Goal: Information Seeking & Learning: Learn about a topic

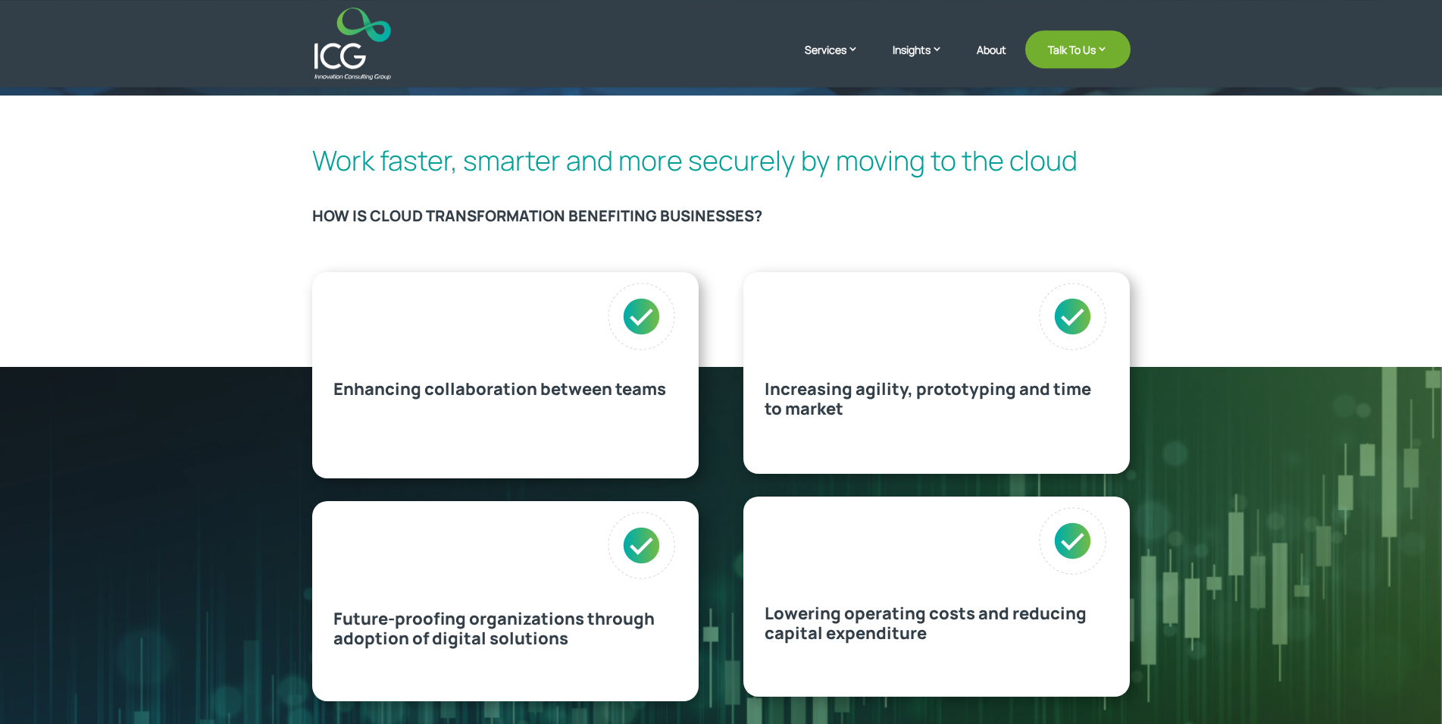
scroll to position [464, 0]
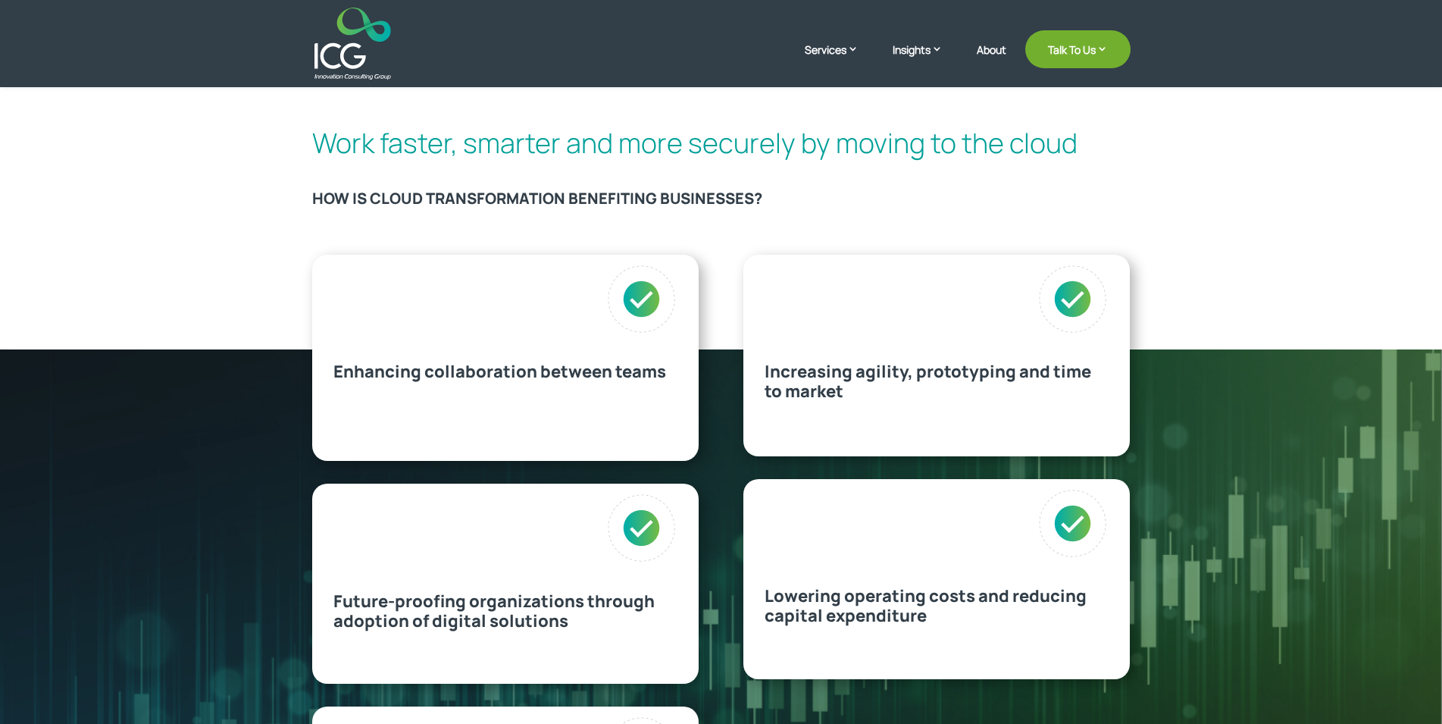
click at [314, 136] on h2 "Work faster, smarter and more securely by moving to the cloud" at bounding box center [721, 147] width 818 height 40
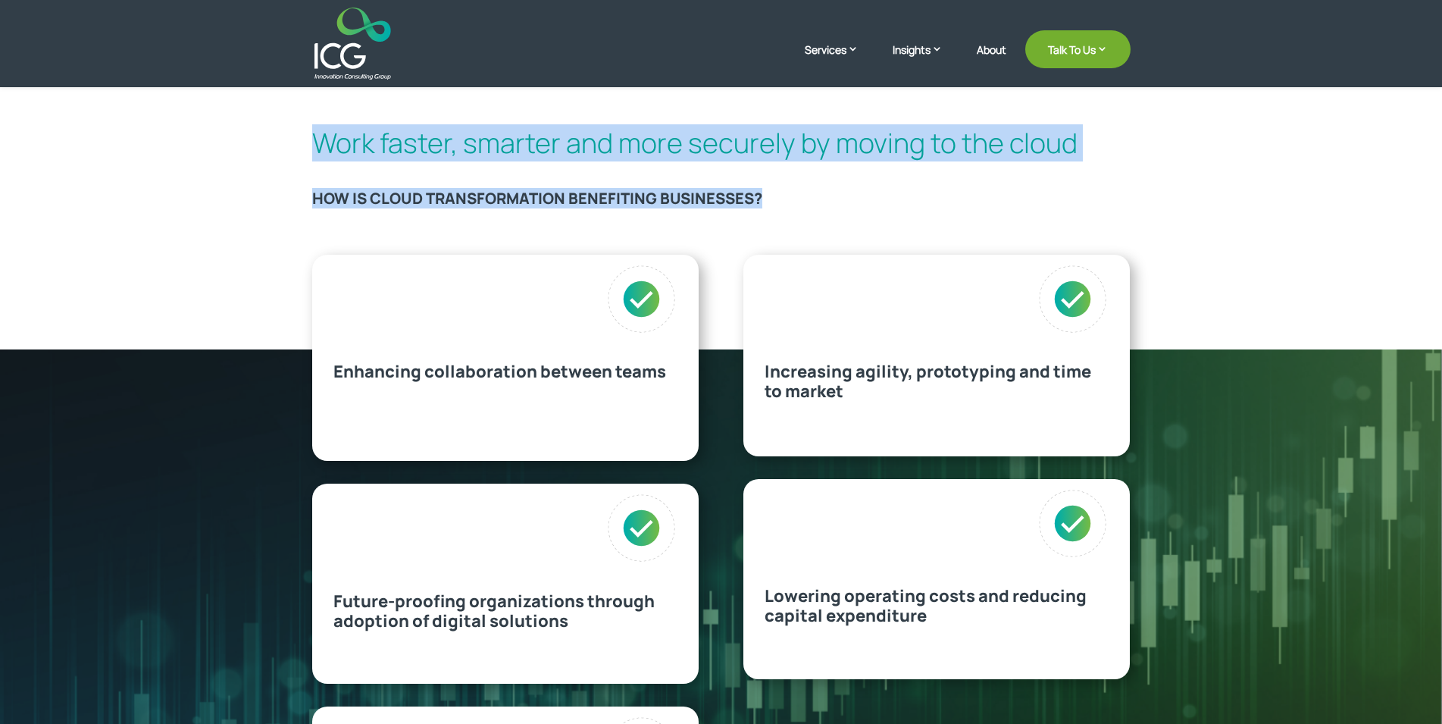
drag, startPoint x: 314, startPoint y: 136, endPoint x: 796, endPoint y: 207, distance: 487.8
click at [796, 207] on div "Work faster, smarter and more securely by moving to the cloud HOW IS CLOUD TRAN…" at bounding box center [721, 175] width 818 height 104
click at [796, 207] on h3 "HOW IS CLOUD TRANSFORMATION BENEFITING BUSINESSES?" at bounding box center [721, 202] width 818 height 26
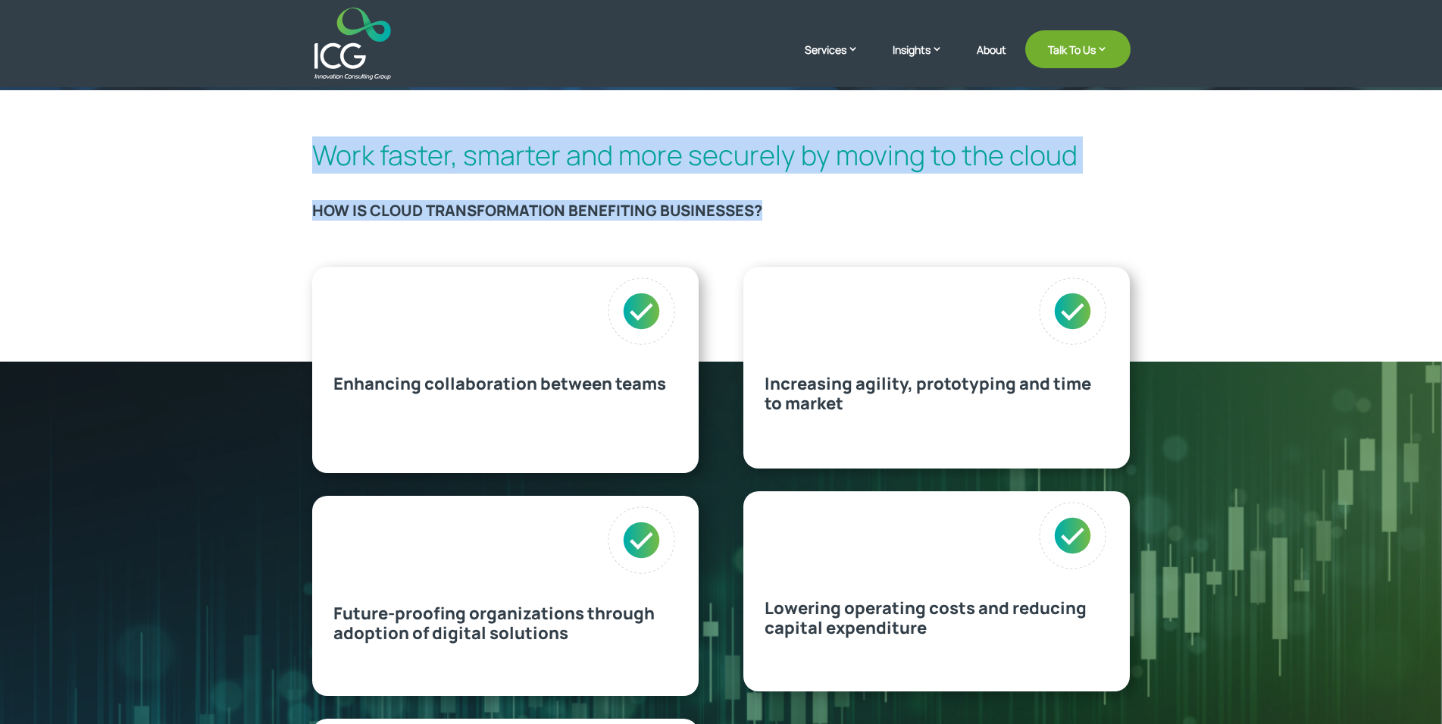
drag, startPoint x: 796, startPoint y: 207, endPoint x: 264, endPoint y: -1, distance: 571.0
click at [264, 0] on div "Cloud Transformation Capabilities Work faster, smarter and more securely by mov…" at bounding box center [721, 688] width 1442 height 2280
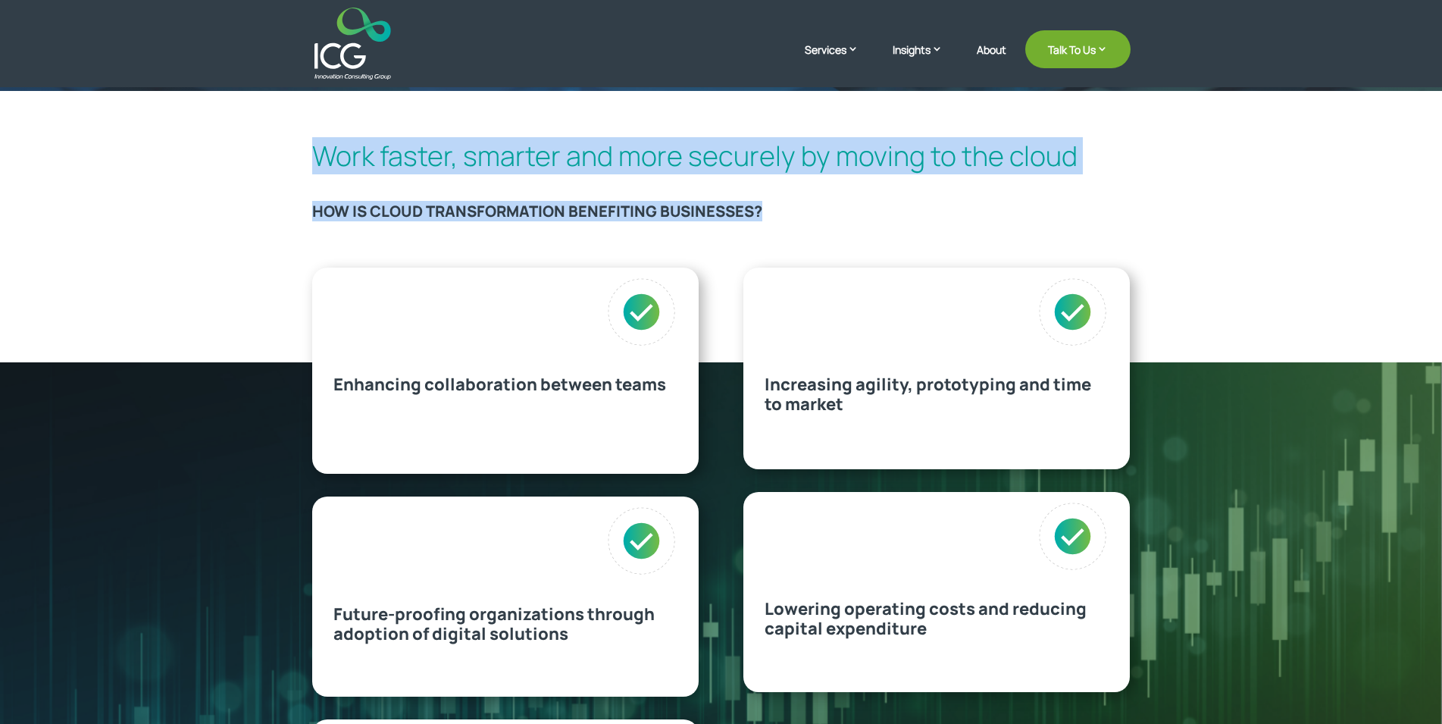
click at [314, 155] on h2 "Work faster, smarter and more securely by moving to the cloud" at bounding box center [721, 159] width 818 height 40
drag, startPoint x: 314, startPoint y: 155, endPoint x: 786, endPoint y: 208, distance: 475.0
click at [786, 208] on div "Work faster, smarter and more securely by moving to the cloud HOW IS CLOUD TRAN…" at bounding box center [721, 188] width 818 height 104
click at [786, 208] on h3 "HOW IS CLOUD TRANSFORMATION BENEFITING BUSINESSES?" at bounding box center [721, 215] width 818 height 26
drag, startPoint x: 786, startPoint y: 208, endPoint x: 332, endPoint y: 145, distance: 458.2
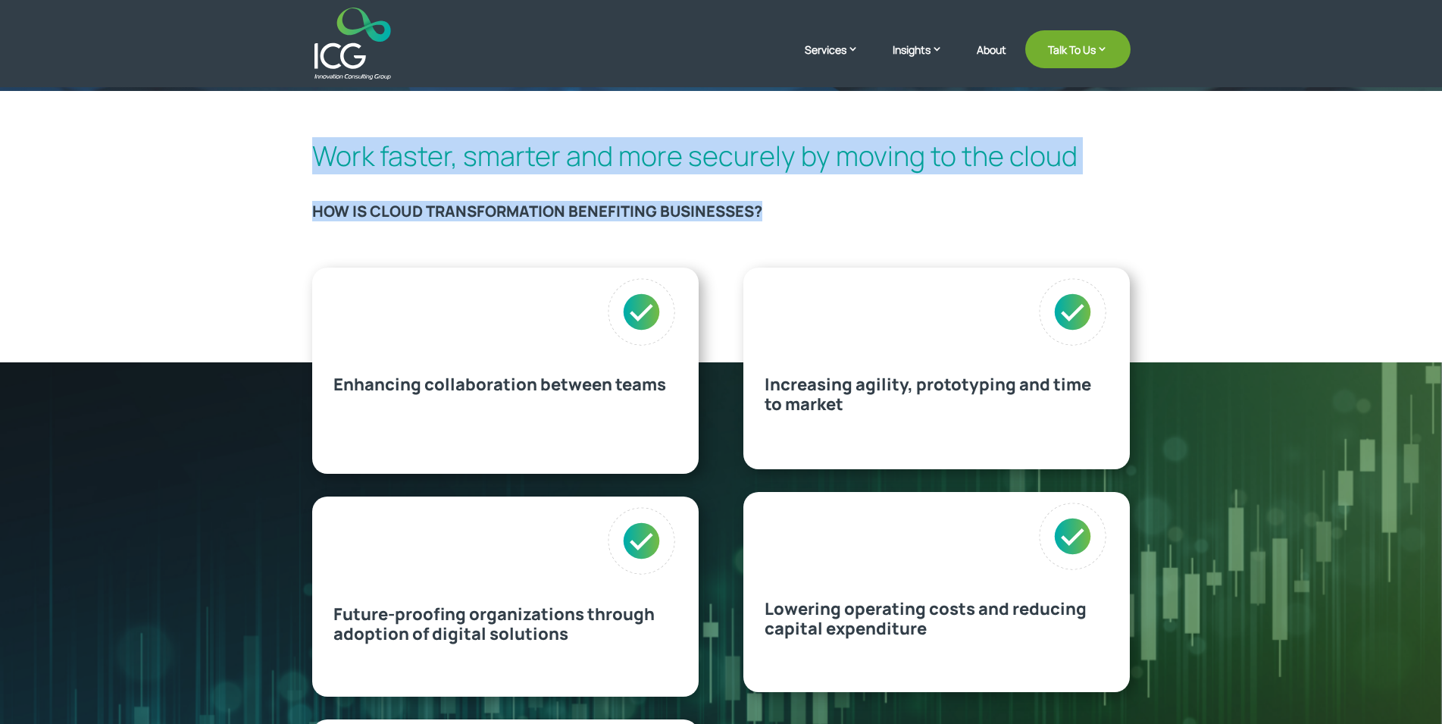
click at [332, 145] on div "Work faster, smarter and more securely by moving to the cloud HOW IS CLOUD TRAN…" at bounding box center [721, 188] width 818 height 104
click at [332, 145] on h2 "Work faster, smarter and more securely by moving to the cloud" at bounding box center [721, 159] width 818 height 40
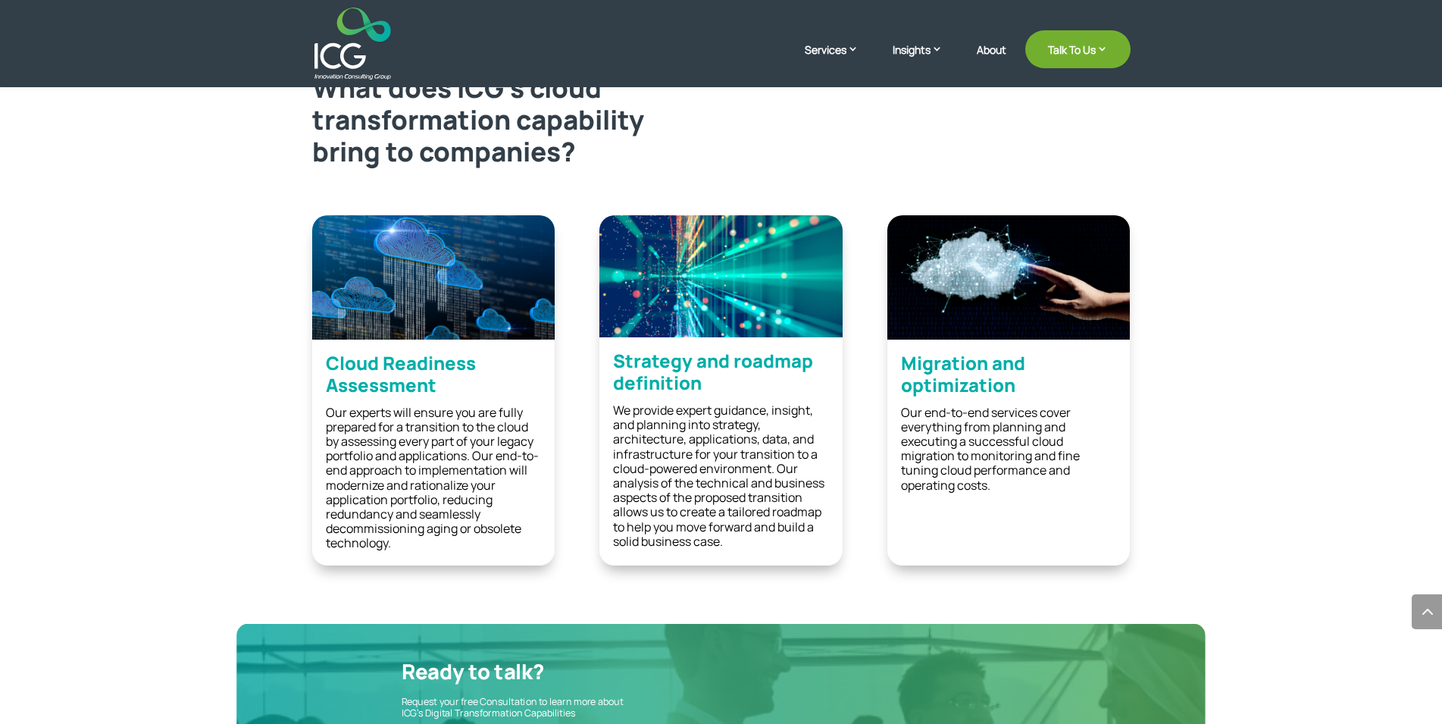
scroll to position [1533, 0]
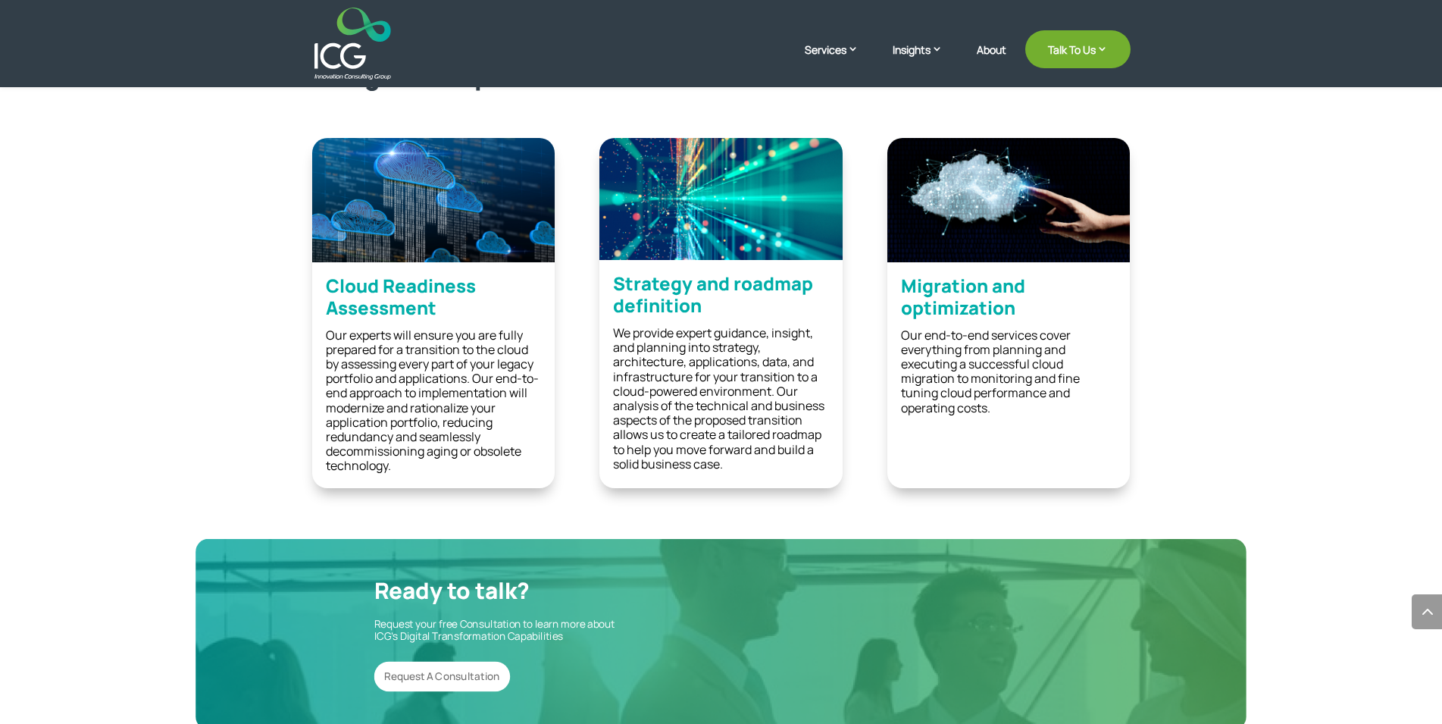
click at [324, 283] on div "Cloud Readiness Assessment" at bounding box center [433, 301] width 242 height 53
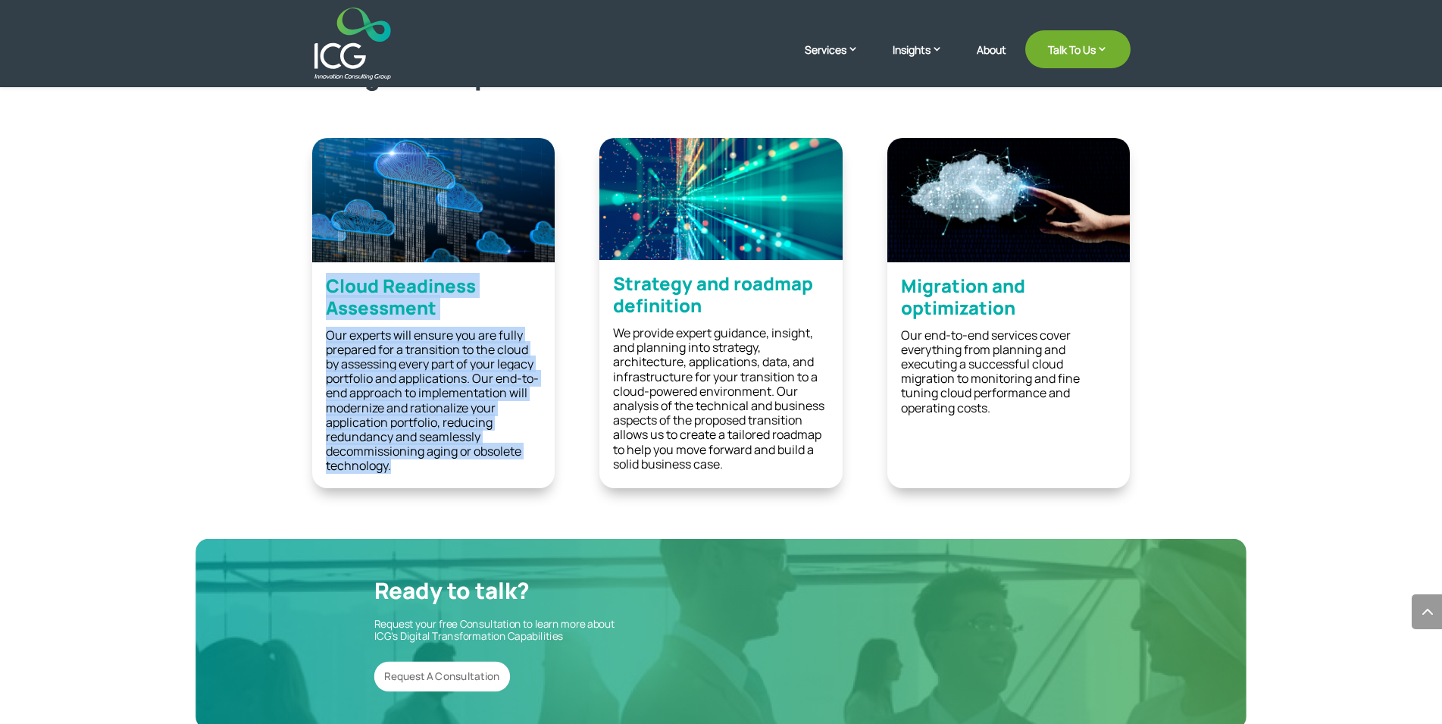
drag, startPoint x: 324, startPoint y: 283, endPoint x: 480, endPoint y: 482, distance: 253.1
click at [480, 482] on div "Cloud Readiness Assessment Our experts will ensure you are fully prepared for a…" at bounding box center [433, 312] width 242 height 349
drag, startPoint x: 480, startPoint y: 482, endPoint x: 320, endPoint y: 277, distance: 260.1
click at [320, 277] on div "Cloud Readiness Assessment Our experts will ensure you are fully prepared for a…" at bounding box center [433, 312] width 242 height 349
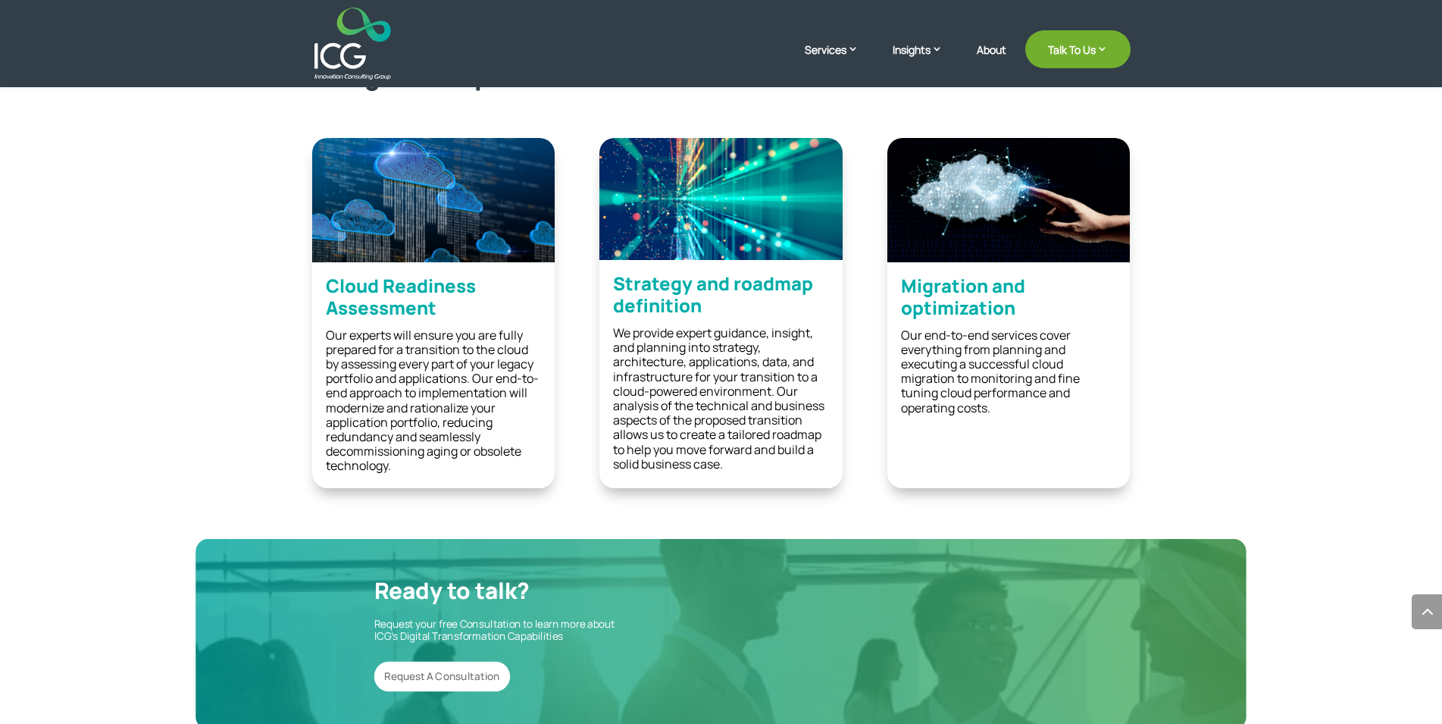
click at [620, 278] on b "Strategy and roadmap definition" at bounding box center [713, 293] width 200 height 47
drag, startPoint x: 620, startPoint y: 278, endPoint x: 752, endPoint y: 503, distance: 261.2
click at [752, 487] on div "Strategy and roadmap definition We provide expert guidance, insight, and planni…" at bounding box center [720, 312] width 242 height 349
click at [735, 465] on p "We provide expert guidance, insight, and planning into strategy, architecture, …" at bounding box center [720, 398] width 215 height 145
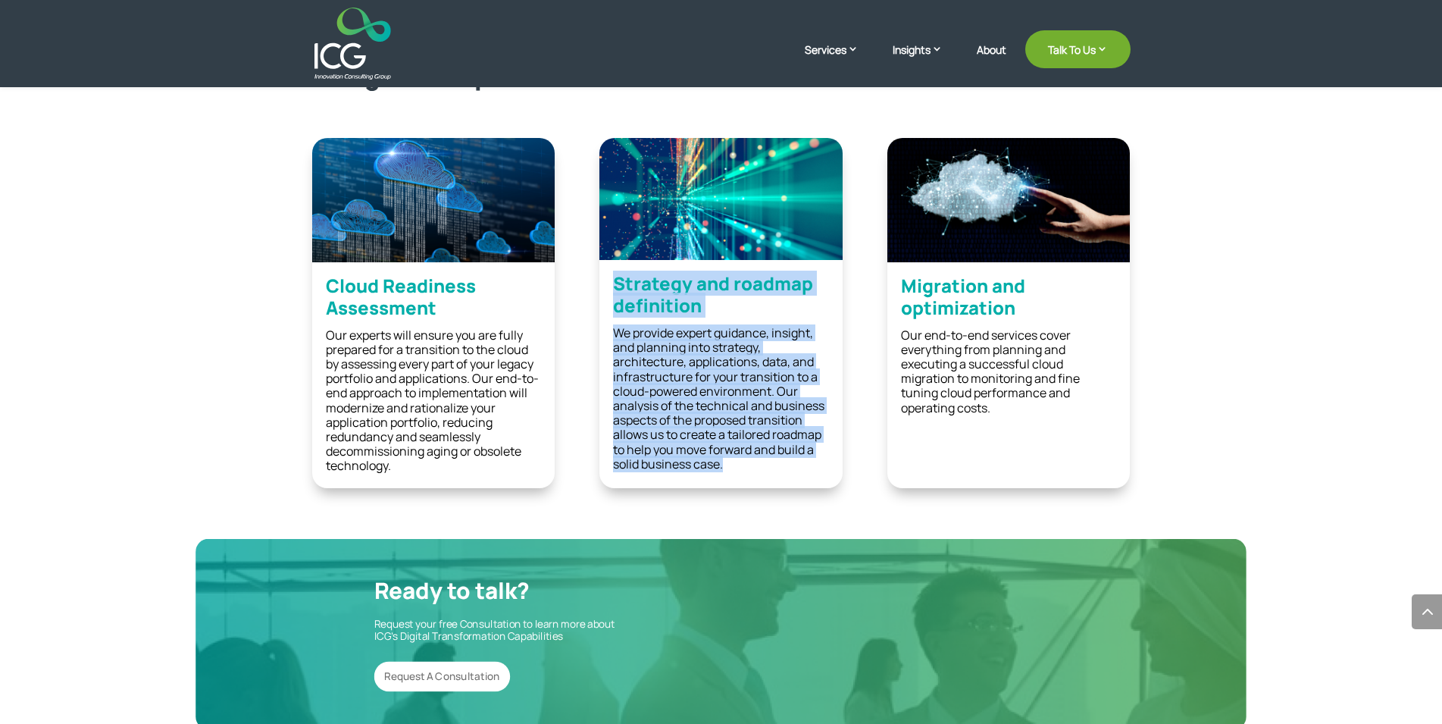
drag, startPoint x: 735, startPoint y: 465, endPoint x: 629, endPoint y: 280, distance: 213.1
click at [629, 280] on div "Strategy and roadmap definition We provide expert guidance, insight, and planni…" at bounding box center [720, 312] width 242 height 349
click at [629, 280] on b "Strategy and roadmap definition" at bounding box center [713, 293] width 200 height 47
drag, startPoint x: 629, startPoint y: 280, endPoint x: 724, endPoint y: 474, distance: 216.2
click at [724, 474] on div "Strategy and roadmap definition We provide expert guidance, insight, and planni…" at bounding box center [720, 312] width 242 height 349
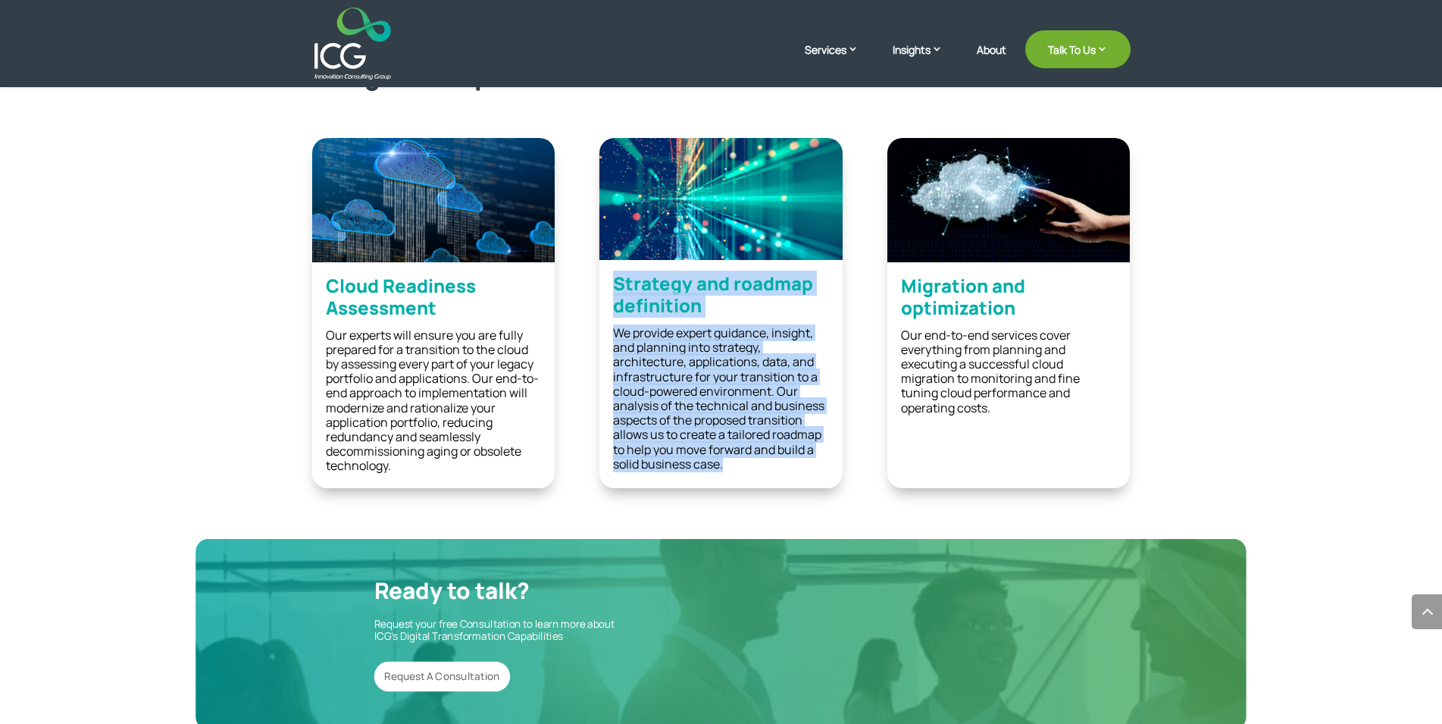
click at [724, 474] on div "Strategy and roadmap definition We provide expert guidance, insight, and planni…" at bounding box center [720, 312] width 242 height 349
drag, startPoint x: 724, startPoint y: 474, endPoint x: 648, endPoint y: 280, distance: 209.2
click at [648, 280] on div "Strategy and roadmap definition We provide expert guidance, insight, and planni…" at bounding box center [720, 312] width 242 height 349
click at [648, 280] on b "Strategy and roadmap definition" at bounding box center [713, 293] width 200 height 47
drag, startPoint x: 648, startPoint y: 280, endPoint x: 726, endPoint y: 465, distance: 201.4
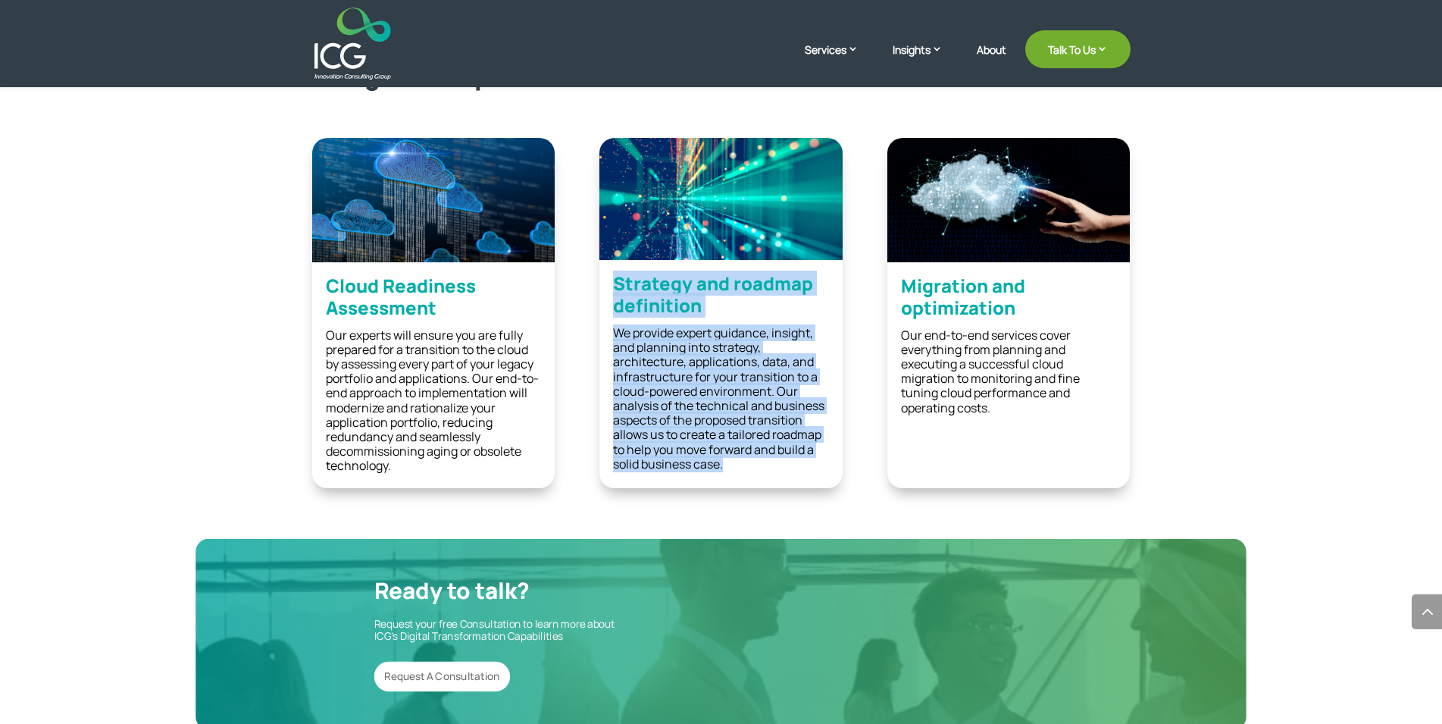
click at [726, 465] on div "Strategy and roadmap definition We provide expert guidance, insight, and planni…" at bounding box center [720, 312] width 242 height 349
click at [726, 465] on p "We provide expert guidance, insight, and planning into strategy, architecture, …" at bounding box center [720, 398] width 215 height 145
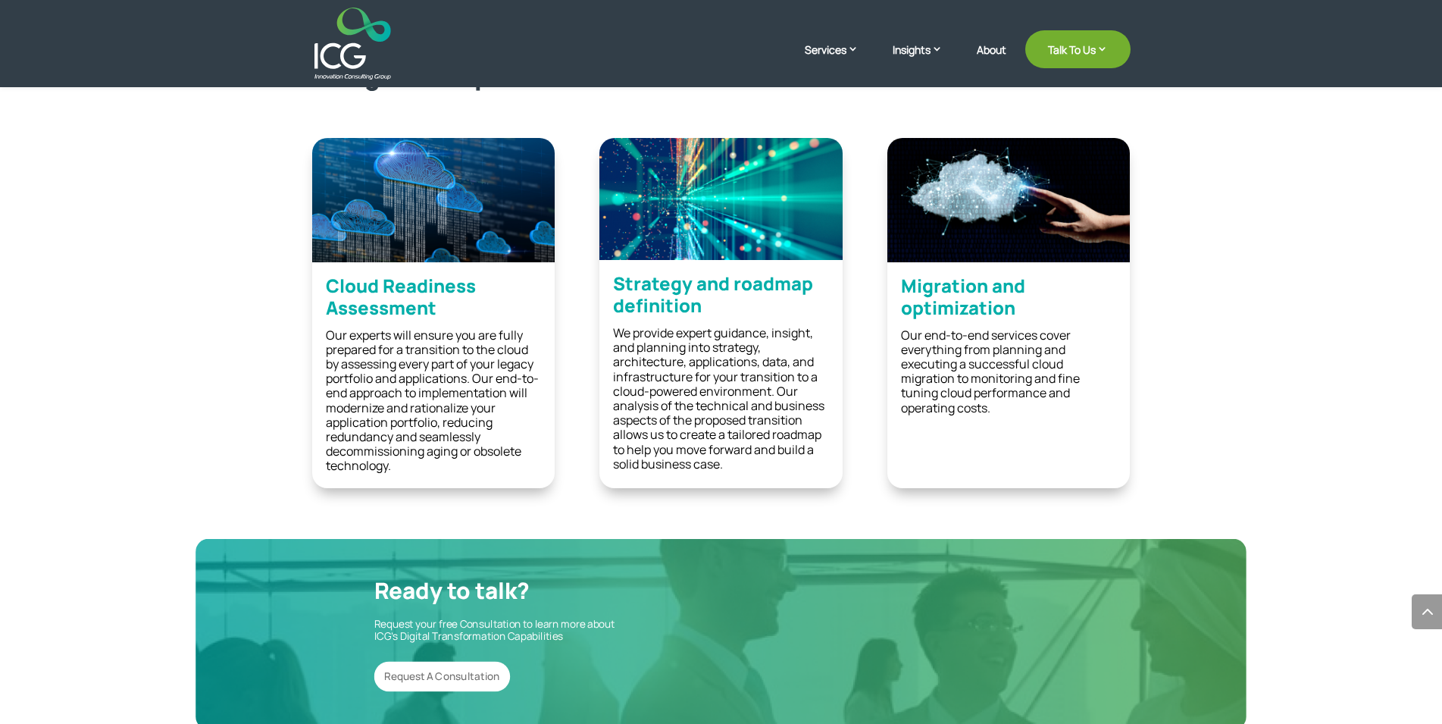
click at [902, 280] on h2 "Migration and optimization" at bounding box center [1008, 301] width 215 height 52
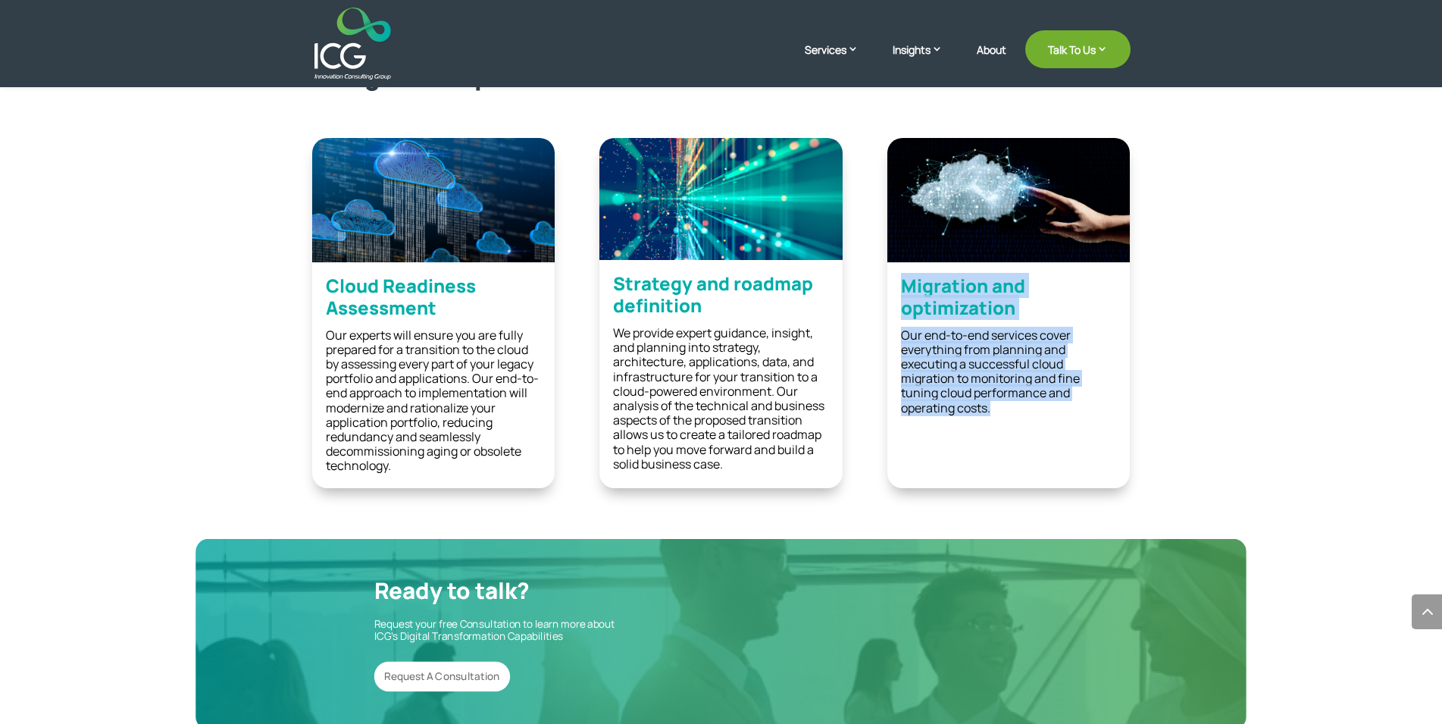
drag, startPoint x: 902, startPoint y: 280, endPoint x: 994, endPoint y: 410, distance: 159.3
click at [994, 410] on div "Migration and optimization Our end-to-end services cover everything from planni…" at bounding box center [1008, 312] width 242 height 349
click at [994, 410] on p "Our end-to-end services cover everything from planning and executing a successf…" at bounding box center [1008, 371] width 215 height 87
drag, startPoint x: 958, startPoint y: 377, endPoint x: 890, endPoint y: 275, distance: 122.9
click at [890, 275] on div "Migration and optimization Our end-to-end services cover everything from planni…" at bounding box center [1008, 312] width 242 height 349
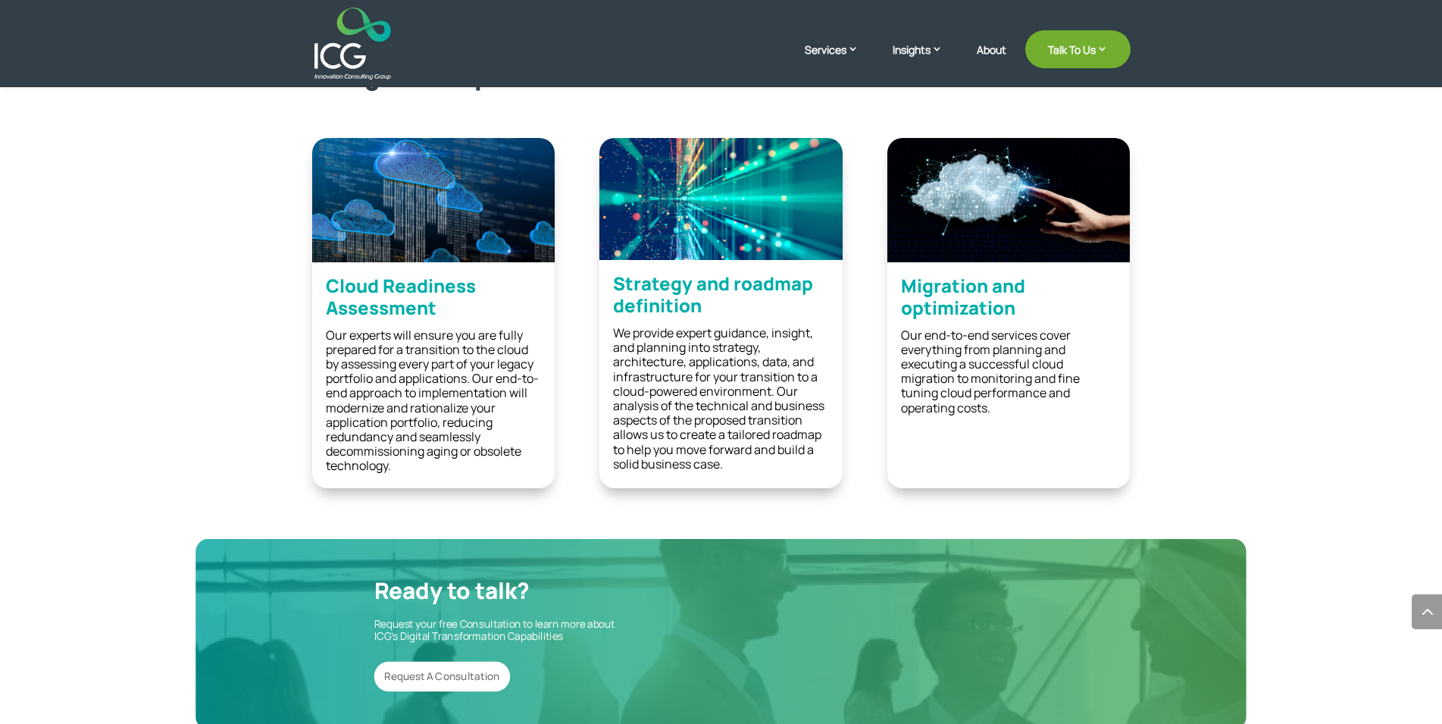
click at [890, 275] on div "Migration and optimization" at bounding box center [1008, 301] width 242 height 53
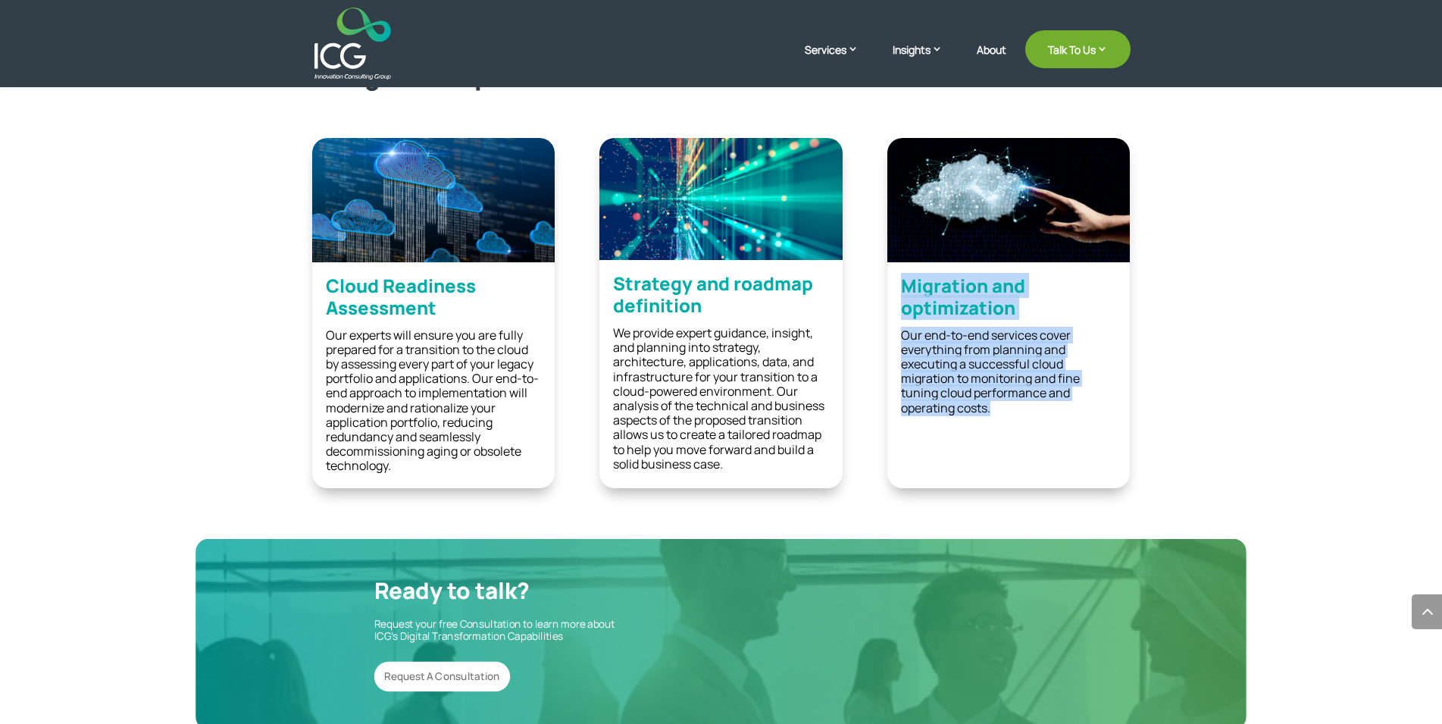
drag, startPoint x: 890, startPoint y: 275, endPoint x: 999, endPoint y: 428, distance: 188.0
click at [999, 428] on div "Migration and optimization Our end-to-end services cover everything from planni…" at bounding box center [1008, 312] width 242 height 349
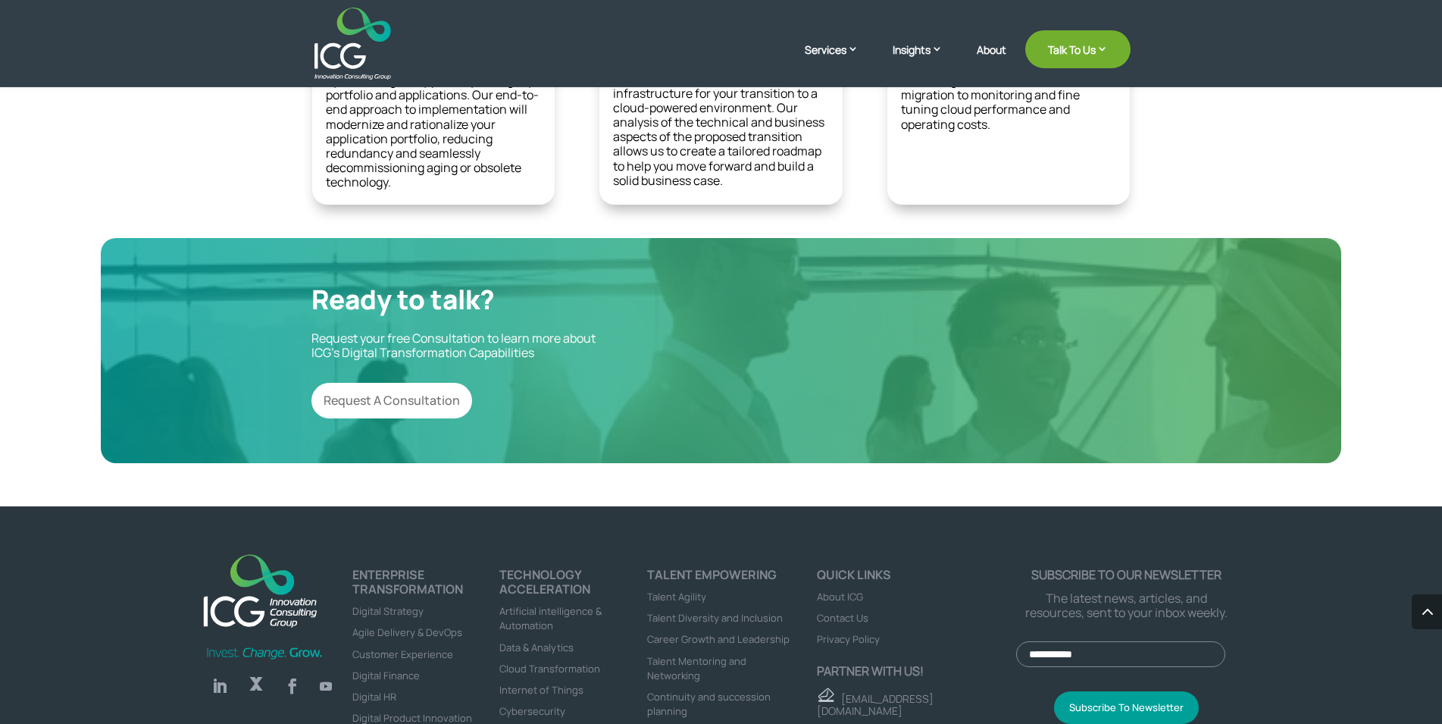
scroll to position [1975, 0]
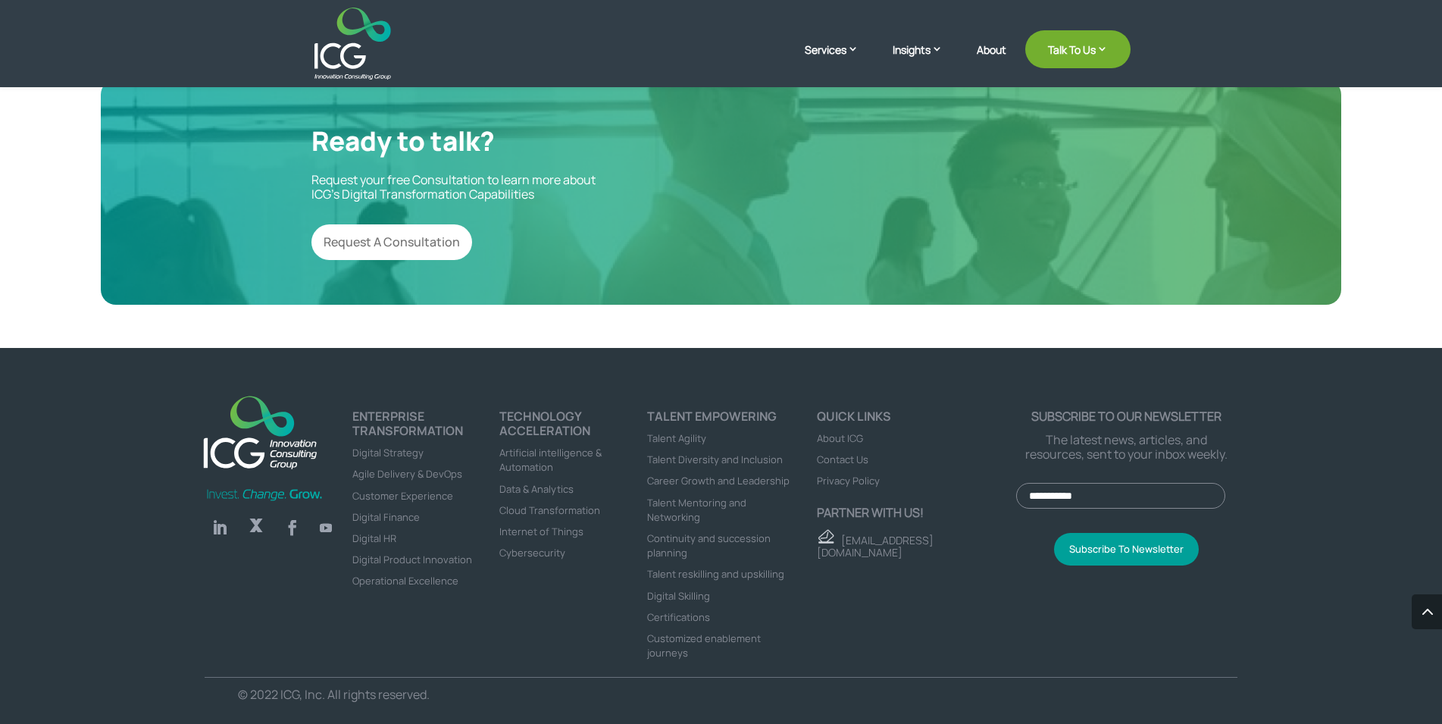
click at [347, 383] on div "Follow Follow Follow Follow ENTERPRISE TRANSFORMATION Digital Strategy Agile De…" at bounding box center [721, 536] width 1442 height 377
drag, startPoint x: 347, startPoint y: 383, endPoint x: 614, endPoint y: 699, distance: 414.0
click at [614, 699] on div "Follow Follow Follow Follow ENTERPRISE TRANSFORMATION Digital Strategy Agile De…" at bounding box center [721, 536] width 1442 height 377
click at [614, 699] on p "© 2022 ICG, Inc. All rights reserved." at bounding box center [466, 694] width 456 height 14
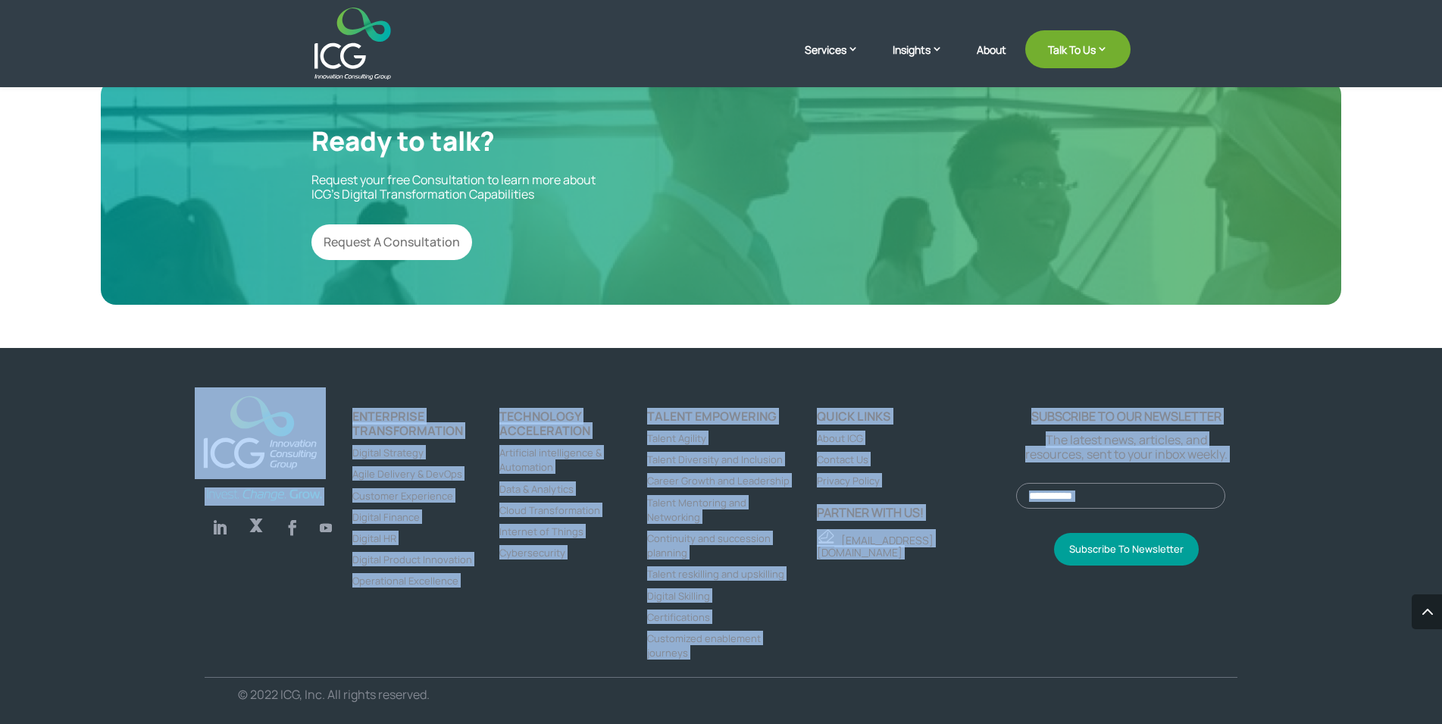
drag, startPoint x: 614, startPoint y: 699, endPoint x: 309, endPoint y: 336, distance: 474.4
click at [461, 693] on p "© 2022 ICG, Inc. All rights reserved." at bounding box center [466, 694] width 456 height 14
drag, startPoint x: 461, startPoint y: 693, endPoint x: 189, endPoint y: 394, distance: 404.4
click at [189, 394] on div "Follow Follow Follow Follow ENTERPRISE TRANSFORMATION Digital Strategy Agile De…" at bounding box center [721, 536] width 1442 height 377
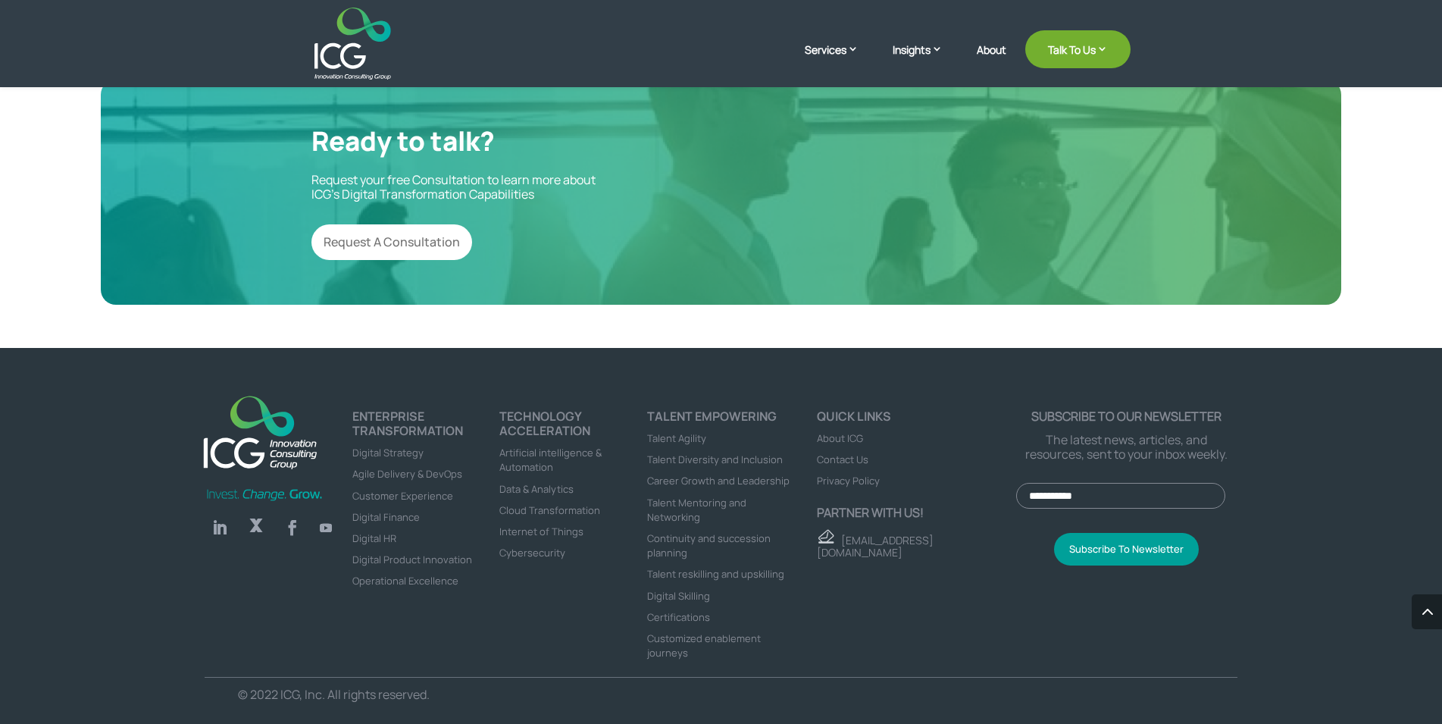
click at [165, 409] on div "Follow Follow Follow Follow ENTERPRISE TRANSFORMATION Digital Strategy Agile De…" at bounding box center [721, 536] width 1442 height 377
drag, startPoint x: 165, startPoint y: 409, endPoint x: 442, endPoint y: 684, distance: 390.0
click at [442, 684] on div "Follow Follow Follow Follow ENTERPRISE TRANSFORMATION Digital Strategy Agile De…" at bounding box center [721, 536] width 1442 height 377
click at [430, 711] on div "Follow Follow Follow Follow ENTERPRISE TRANSFORMATION Digital Strategy Agile De…" at bounding box center [721, 536] width 1442 height 377
drag, startPoint x: 430, startPoint y: 711, endPoint x: 428, endPoint y: 692, distance: 19.8
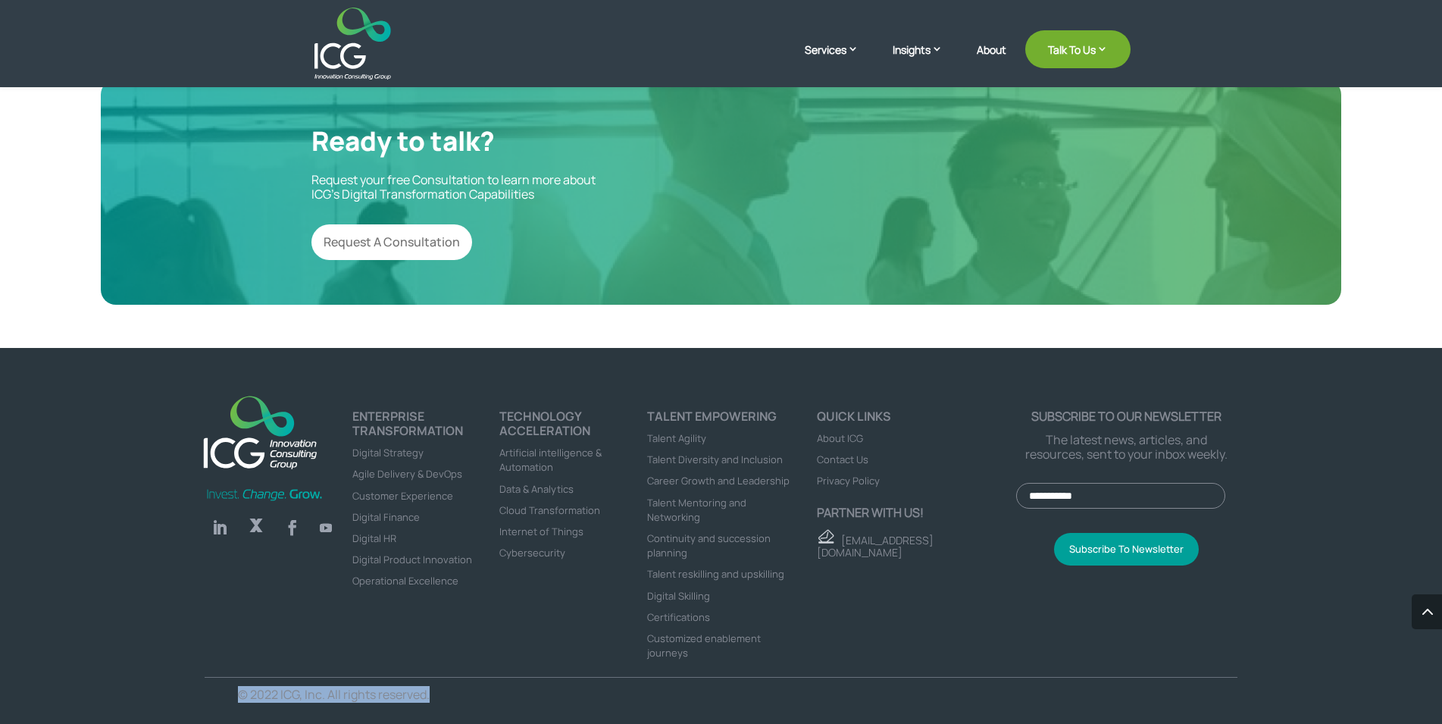
click at [428, 692] on div "Follow Follow Follow Follow ENTERPRISE TRANSFORMATION Digital Strategy Agile De…" at bounding box center [721, 536] width 1442 height 377
click at [428, 692] on p "© 2022 ICG, Inc. All rights reserved." at bounding box center [466, 694] width 456 height 14
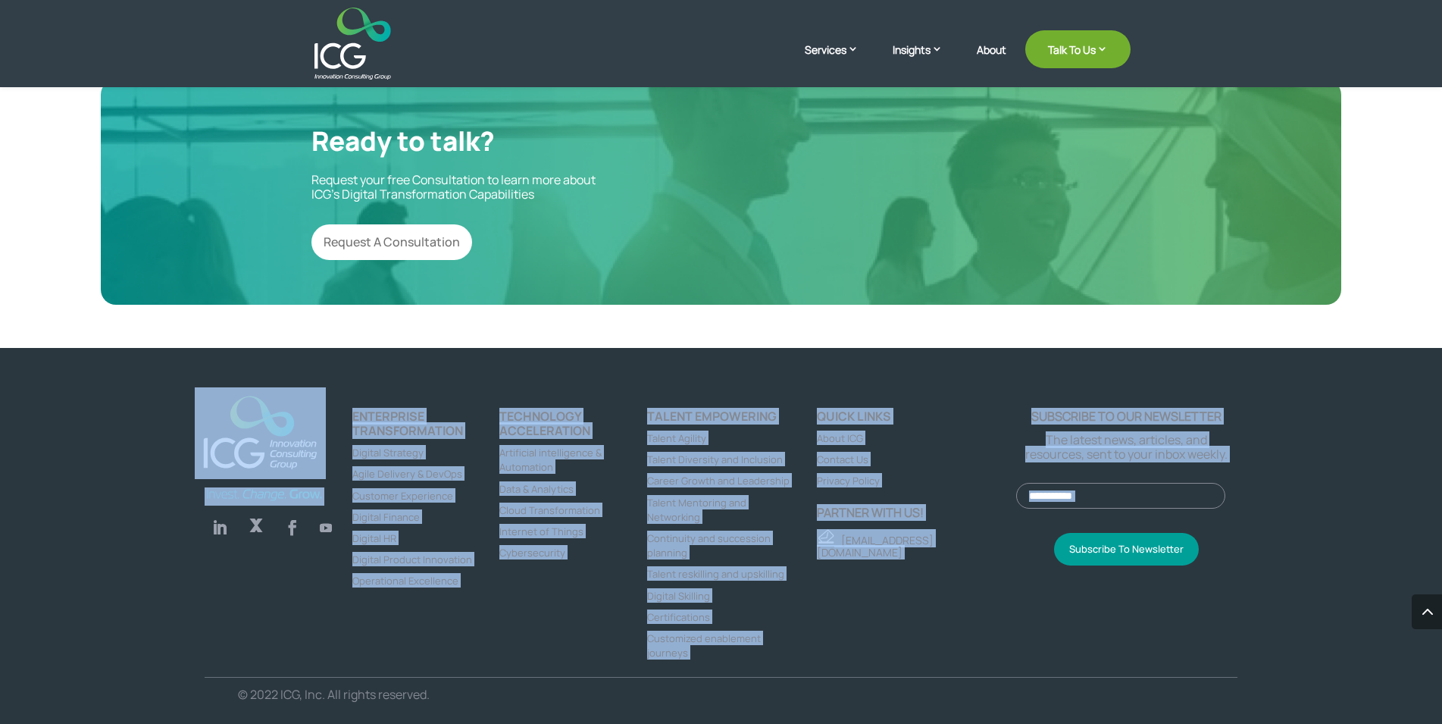
drag, startPoint x: 428, startPoint y: 692, endPoint x: 250, endPoint y: 383, distance: 356.7
click at [250, 383] on div "Follow Follow Follow Follow ENTERPRISE TRANSFORMATION Digital Strategy Agile De…" at bounding box center [721, 536] width 1442 height 377
click at [299, 601] on div "Follow Follow Follow Follow" at bounding box center [279, 542] width 148 height 267
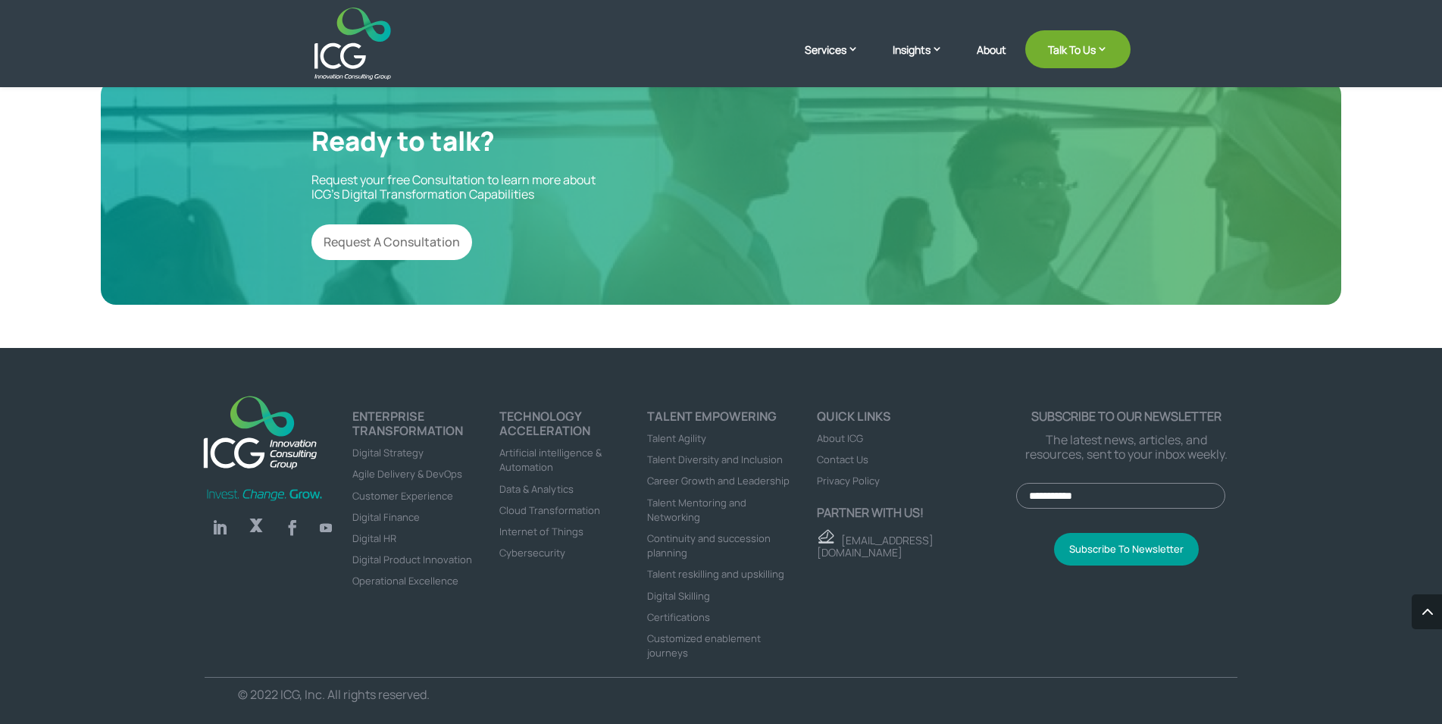
click at [436, 690] on p "© 2022 ICG, Inc. All rights reserved." at bounding box center [466, 694] width 456 height 14
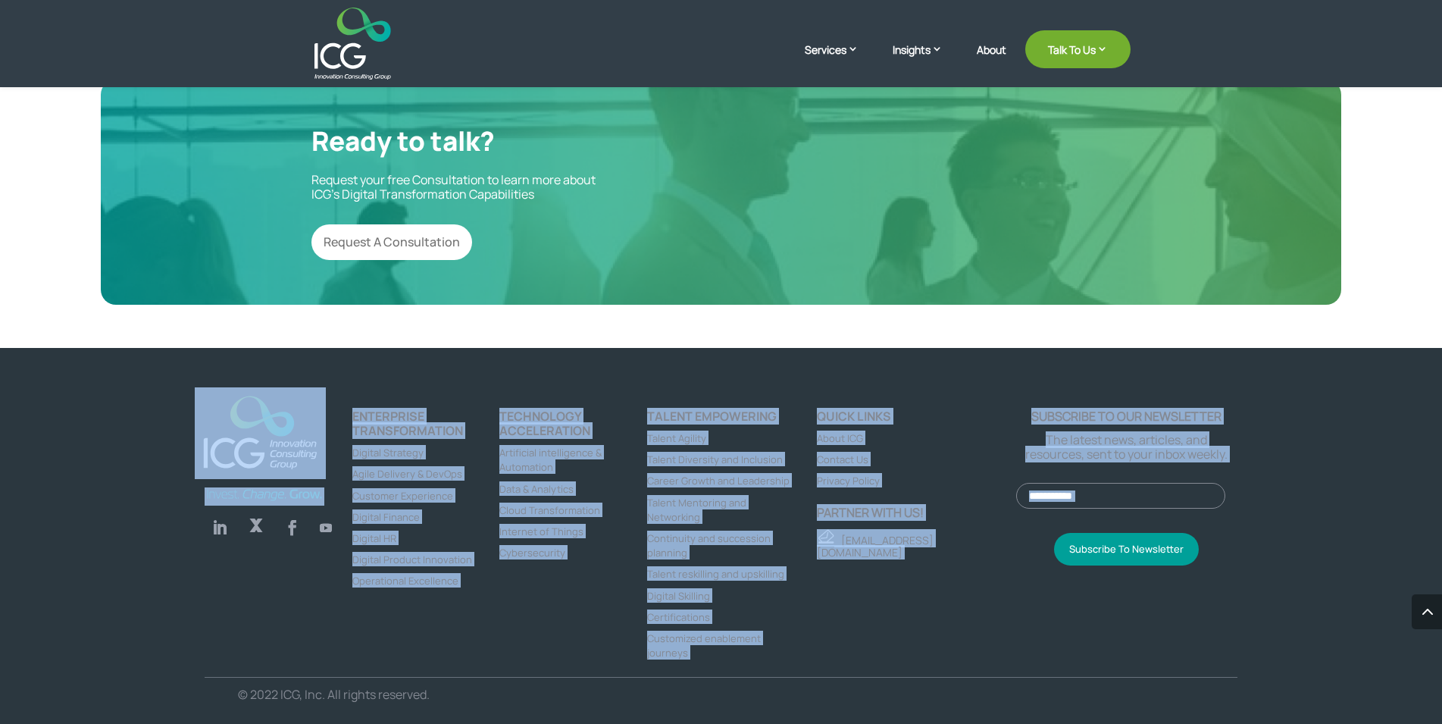
drag, startPoint x: 436, startPoint y: 690, endPoint x: 197, endPoint y: 369, distance: 400.7
click at [197, 369] on div "Follow Follow Follow Follow ENTERPRISE TRANSFORMATION Digital Strategy Agile De…" at bounding box center [721, 536] width 1442 height 377
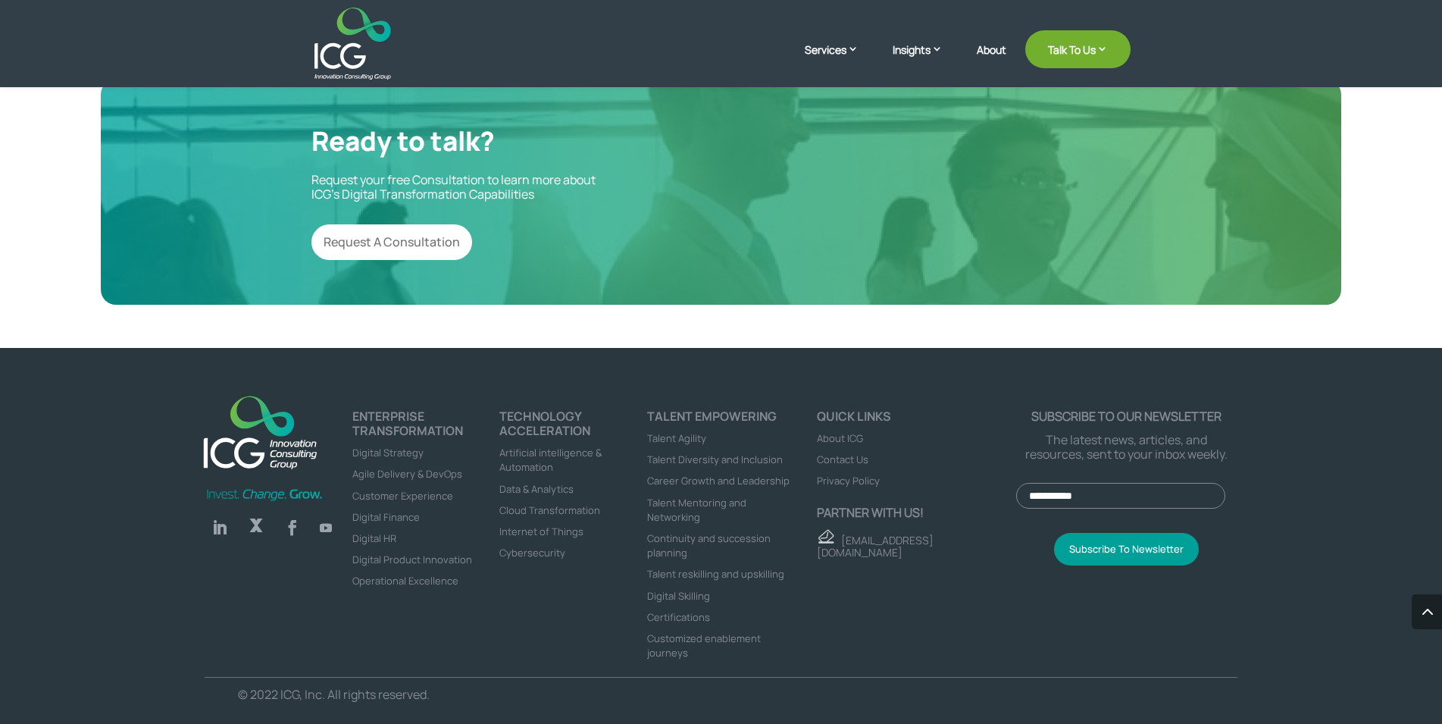
click at [129, 411] on div "Follow Follow Follow Follow ENTERPRISE TRANSFORMATION Digital Strategy Agile De…" at bounding box center [721, 536] width 1442 height 377
drag, startPoint x: 129, startPoint y: 411, endPoint x: 427, endPoint y: 697, distance: 412.6
click at [427, 697] on div "Follow Follow Follow Follow ENTERPRISE TRANSFORMATION Digital Strategy Agile De…" at bounding box center [721, 536] width 1442 height 377
click at [427, 697] on p "© 2022 ICG, Inc. All rights reserved." at bounding box center [466, 694] width 456 height 14
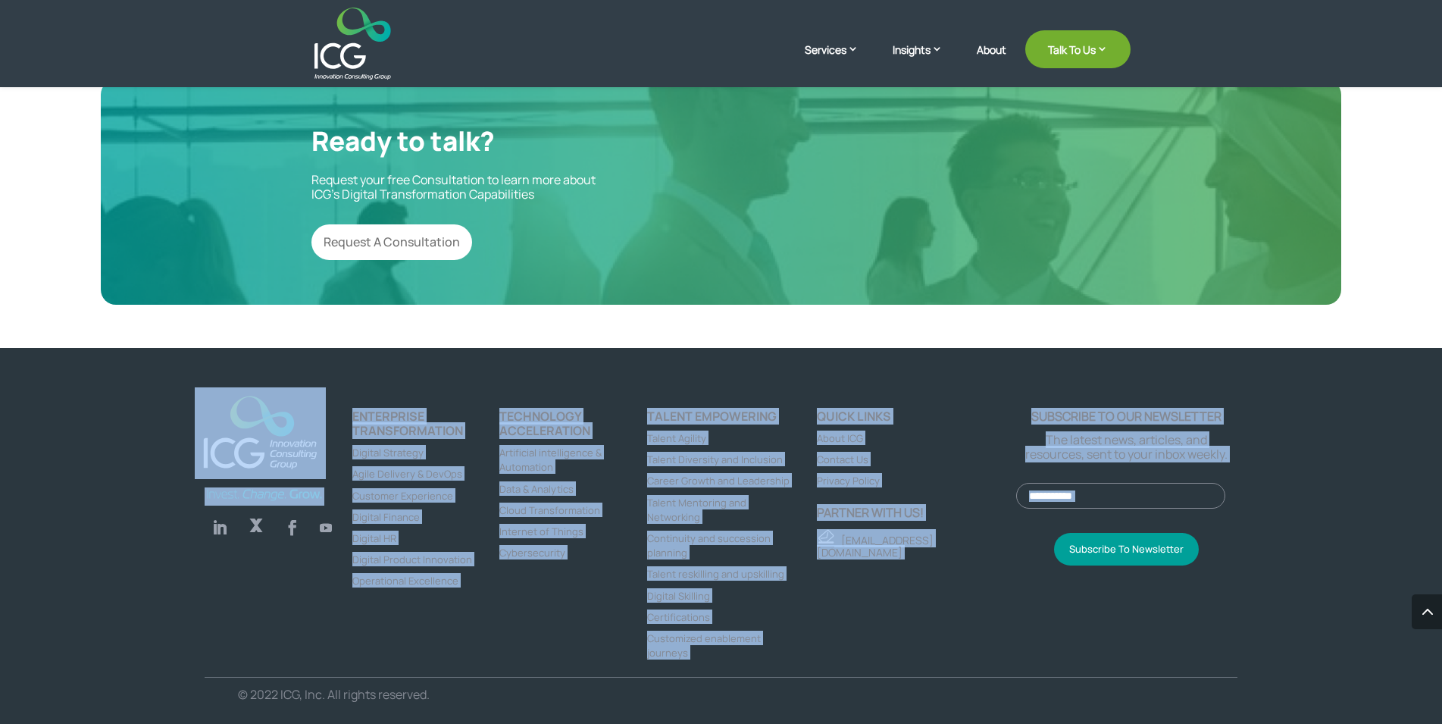
drag, startPoint x: 427, startPoint y: 697, endPoint x: 163, endPoint y: 395, distance: 401.1
click at [163, 395] on div "Follow Follow Follow Follow ENTERPRISE TRANSFORMATION Digital Strategy Agile De…" at bounding box center [721, 536] width 1442 height 377
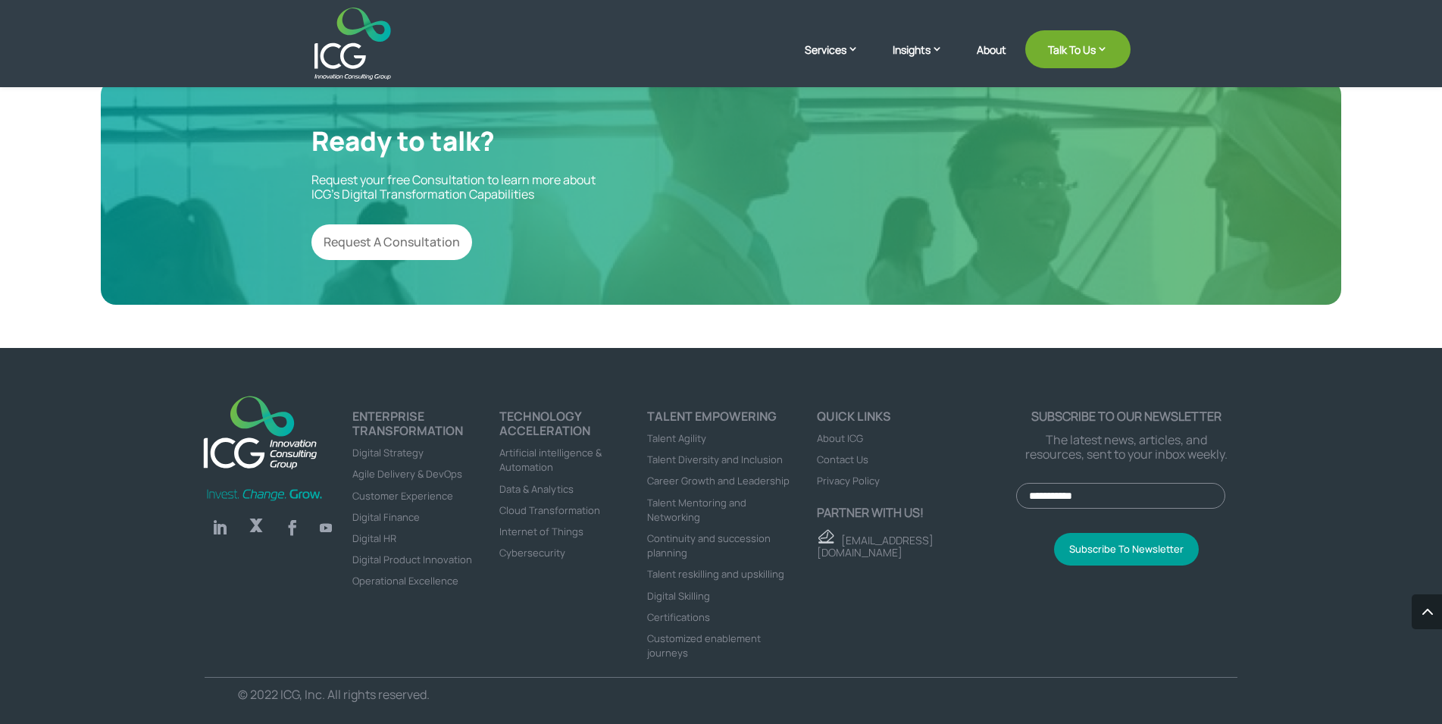
click at [163, 395] on div "Follow Follow Follow Follow ENTERPRISE TRANSFORMATION Digital Strategy Agile De…" at bounding box center [721, 536] width 1442 height 377
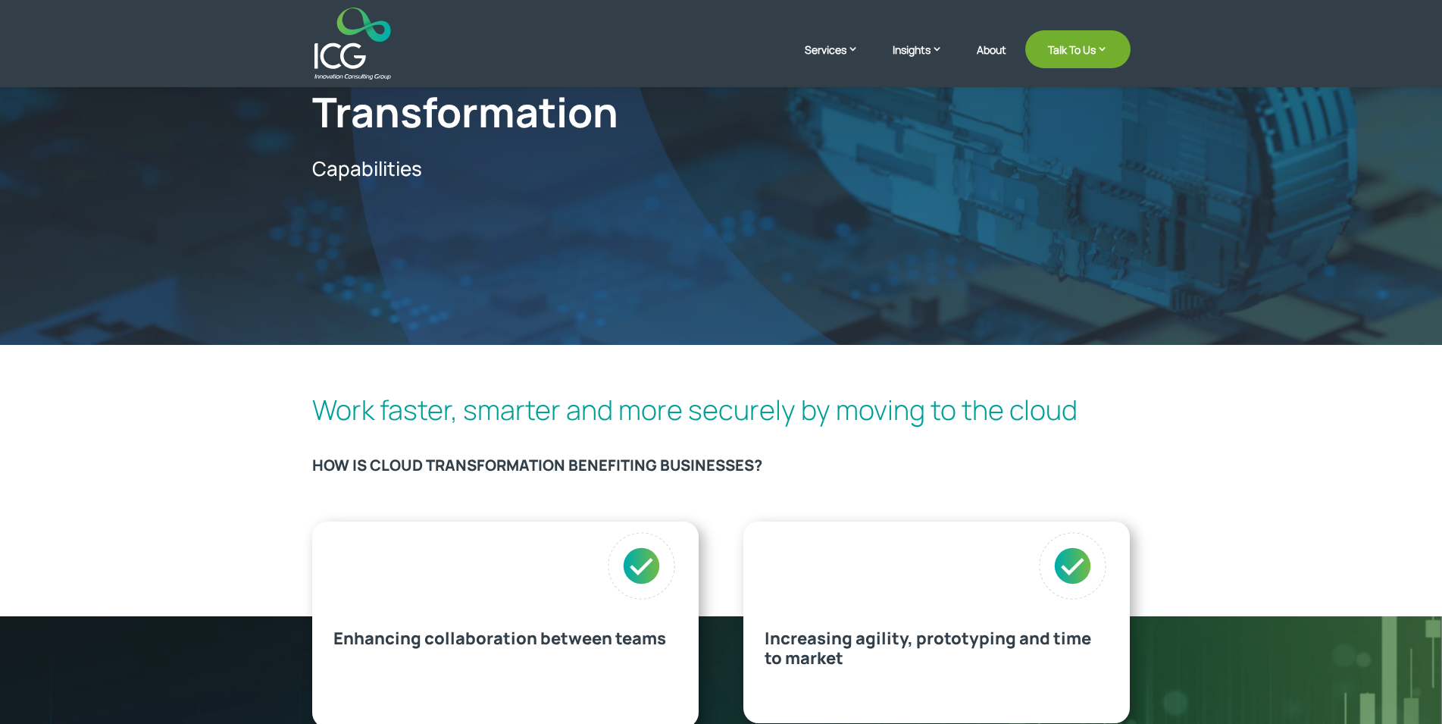
scroll to position [0, 0]
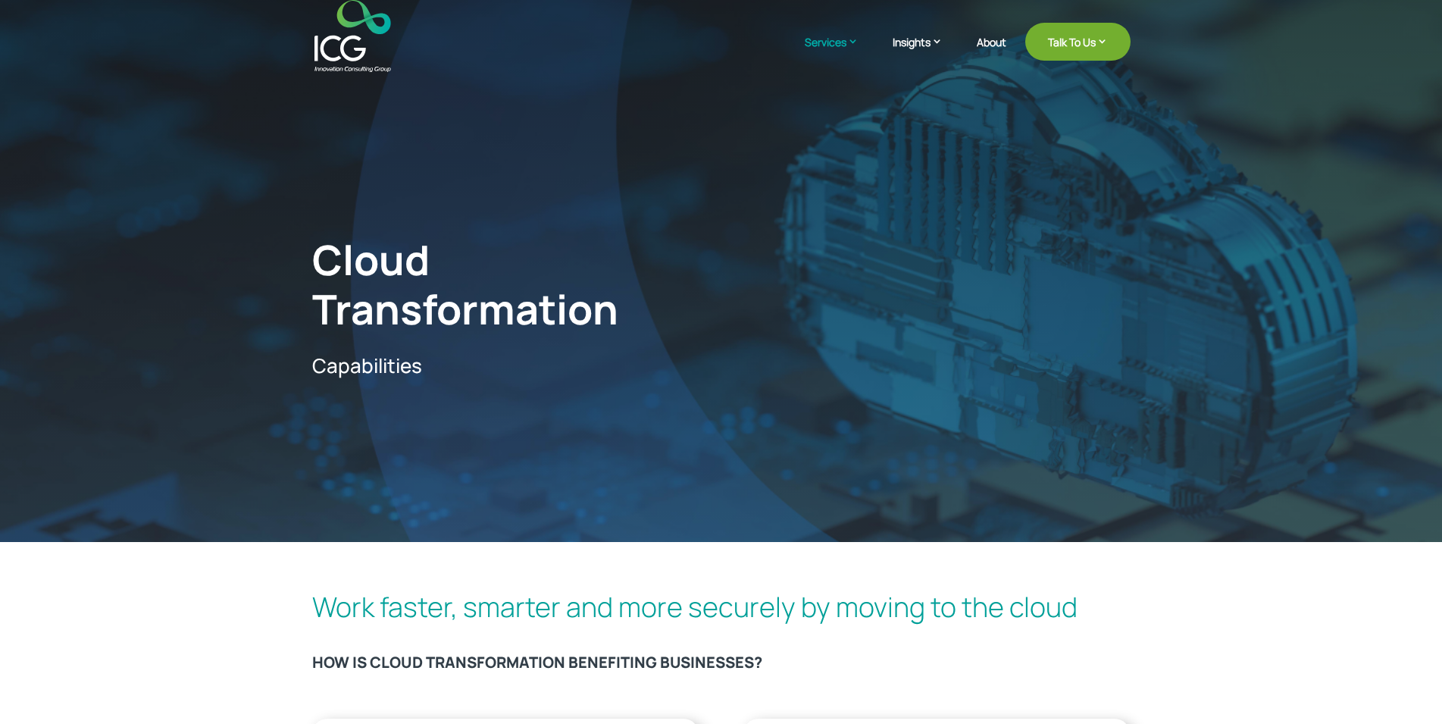
click at [796, 649] on div "Work faster, smarter and more securely by moving to the cloud HOW IS CLOUD TRAN…" at bounding box center [721, 638] width 818 height 104
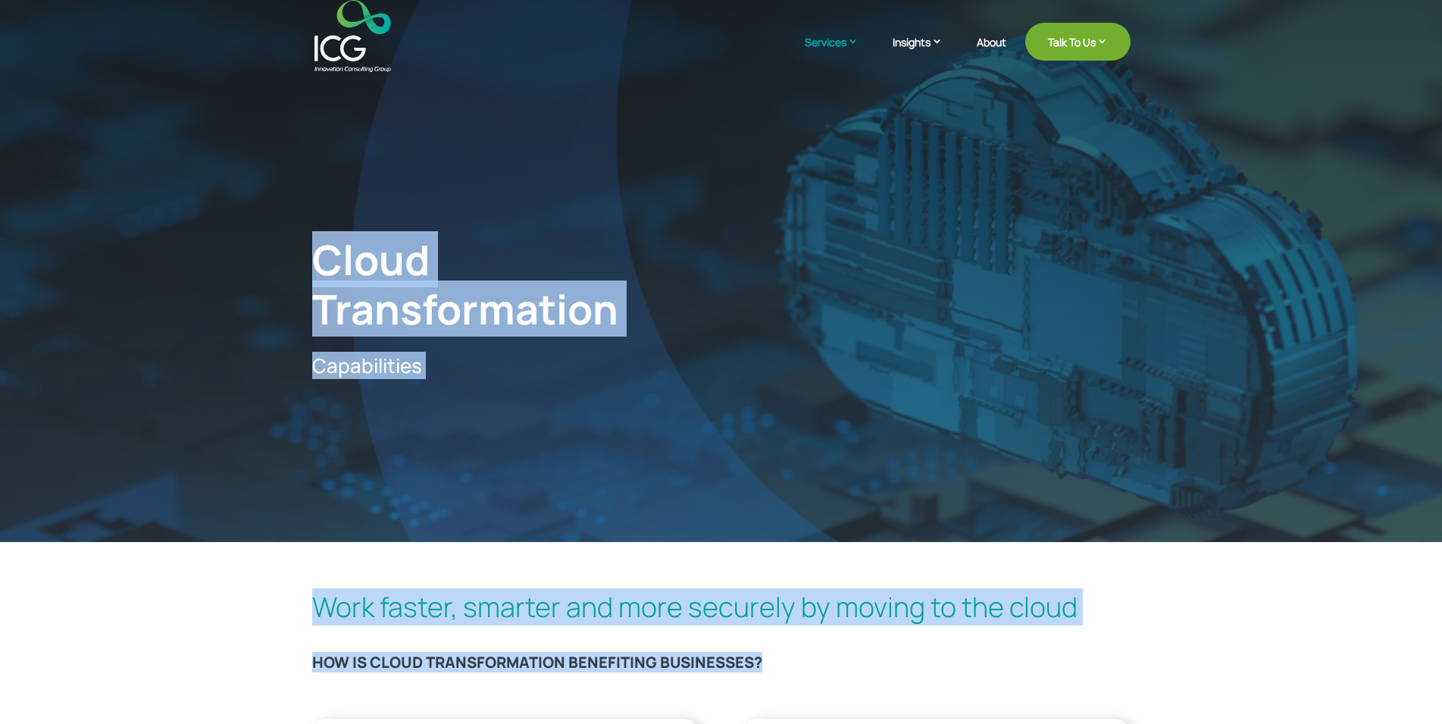
drag, startPoint x: 796, startPoint y: 649, endPoint x: 311, endPoint y: 65, distance: 758.7
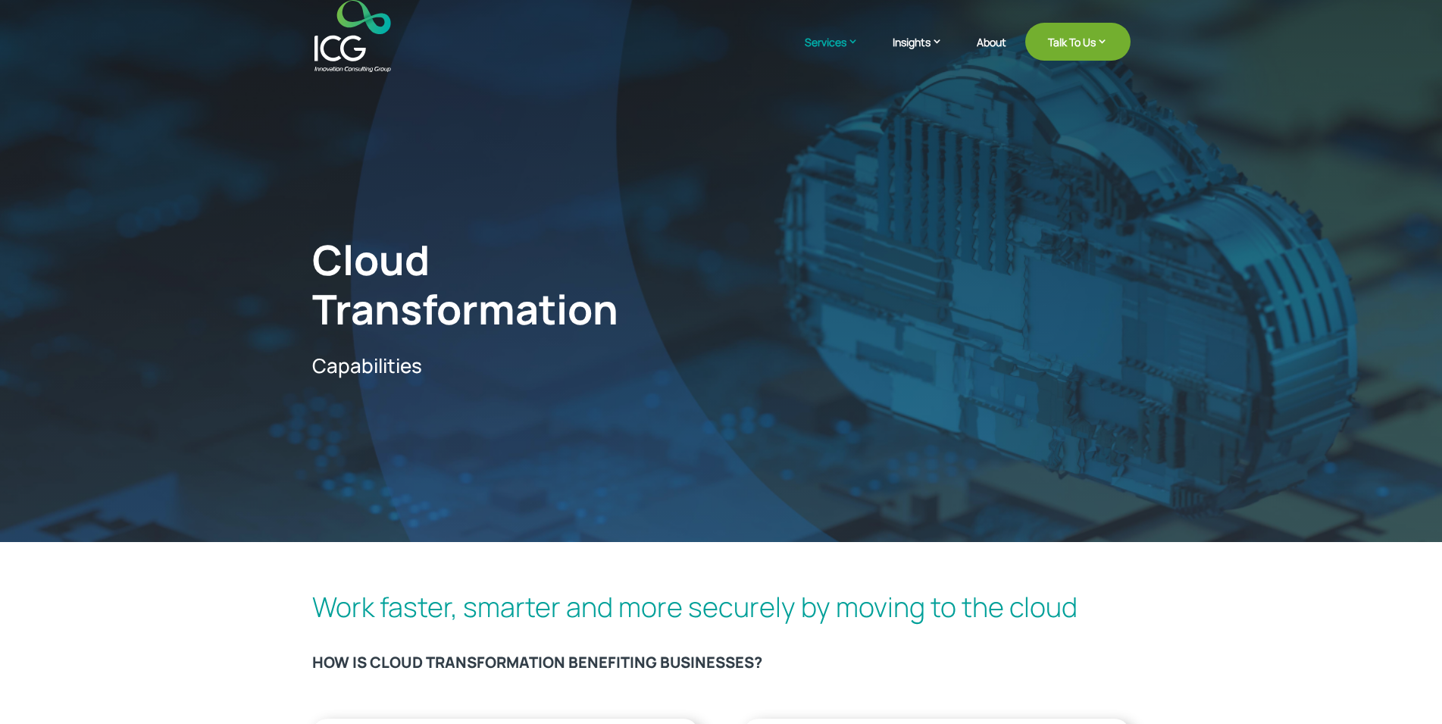
click at [320, 262] on span "Cloud Transformation" at bounding box center [465, 283] width 306 height 105
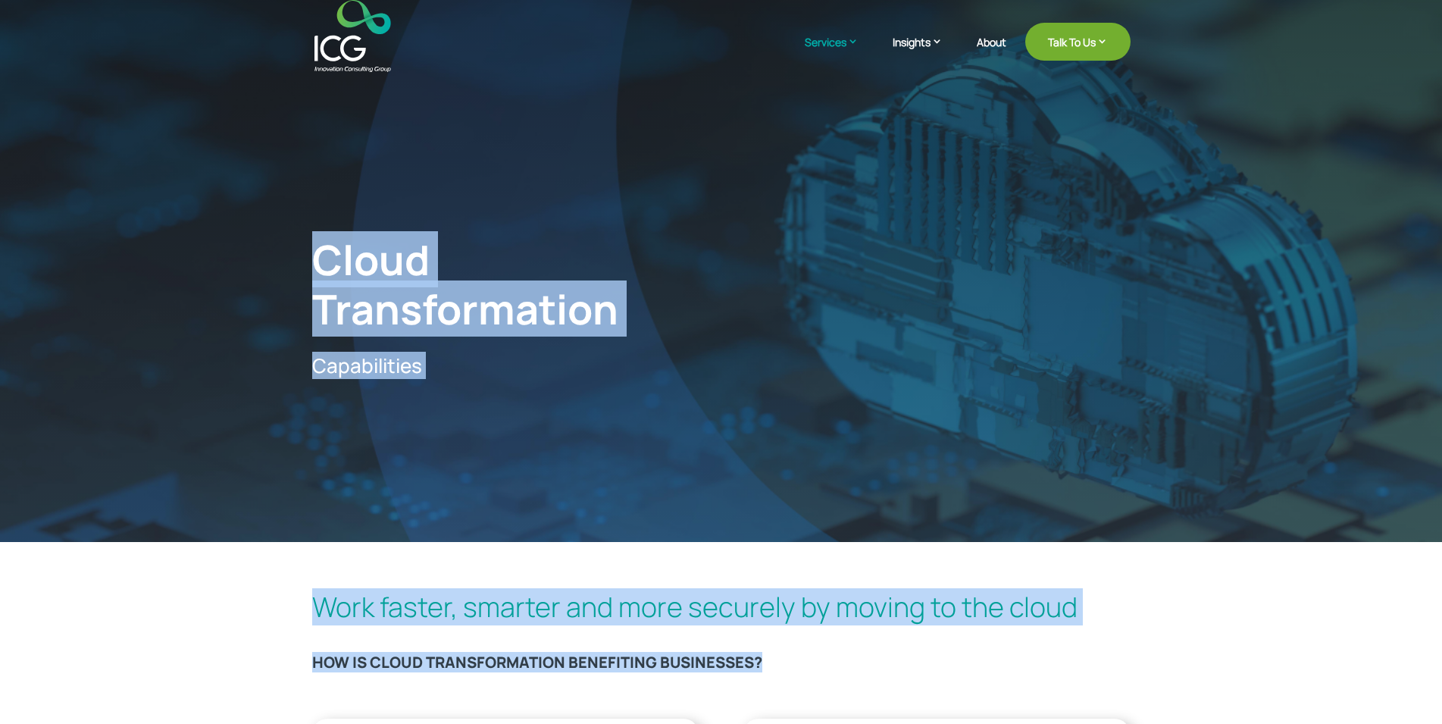
drag, startPoint x: 320, startPoint y: 262, endPoint x: 799, endPoint y: 668, distance: 627.3
click at [799, 668] on h3 "HOW IS CLOUD TRANSFORMATION BENEFITING BUSINESSES?" at bounding box center [721, 666] width 818 height 26
drag, startPoint x: 799, startPoint y: 668, endPoint x: 381, endPoint y: 134, distance: 678.0
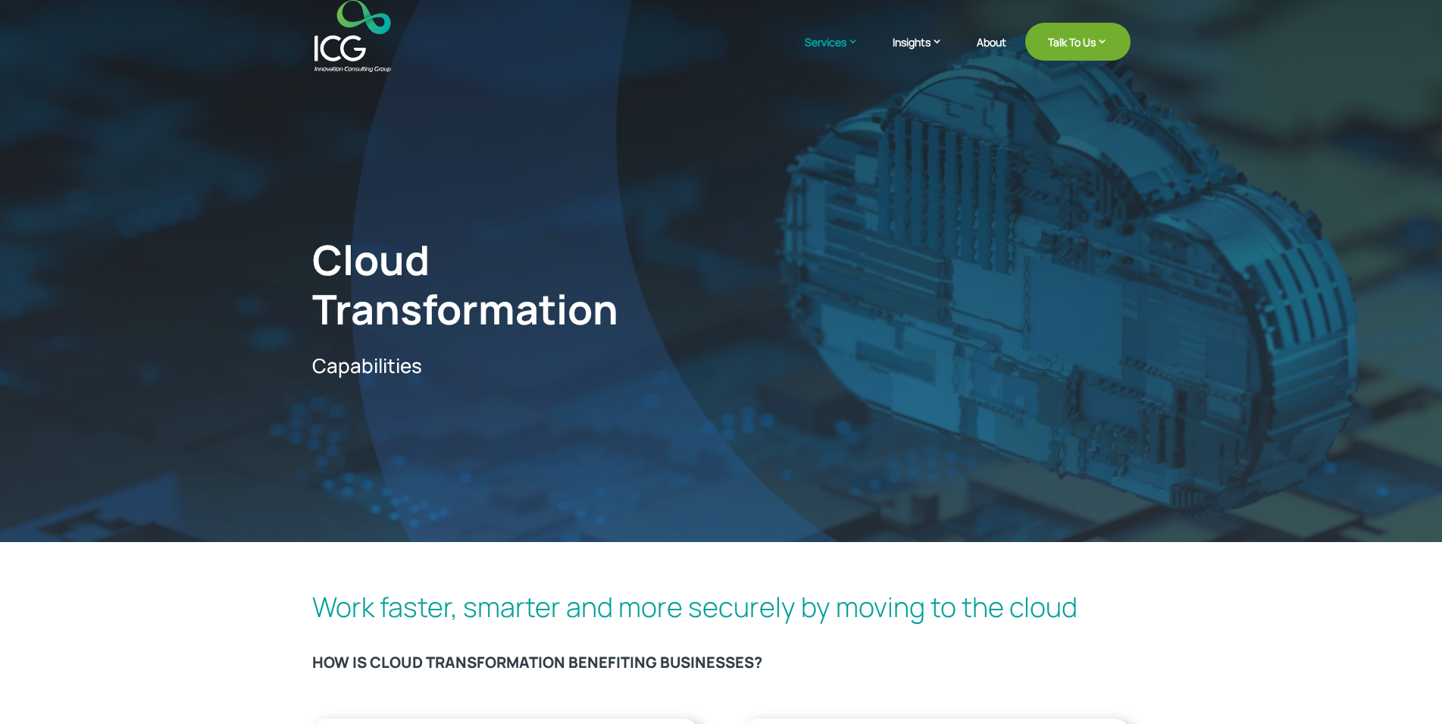
click at [309, 232] on div "Cloud Transformation Capabilities" at bounding box center [721, 270] width 1442 height 542
